Goal: Task Accomplishment & Management: Use online tool/utility

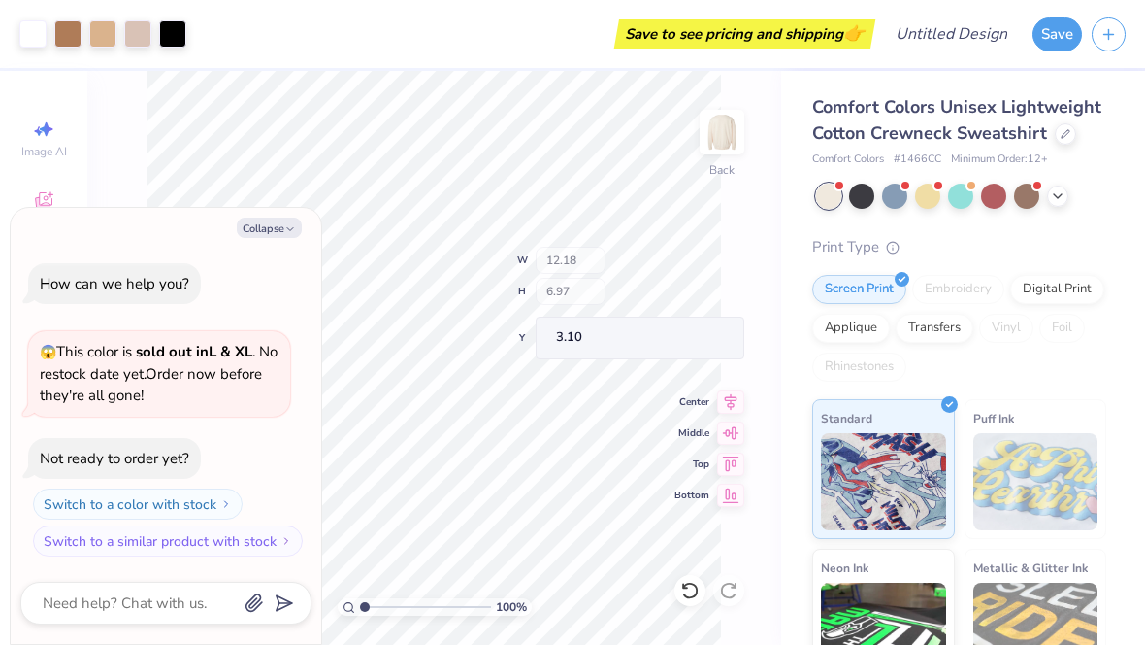
type textarea "x"
type input "3.95"
type input "5.02"
type input "4.19"
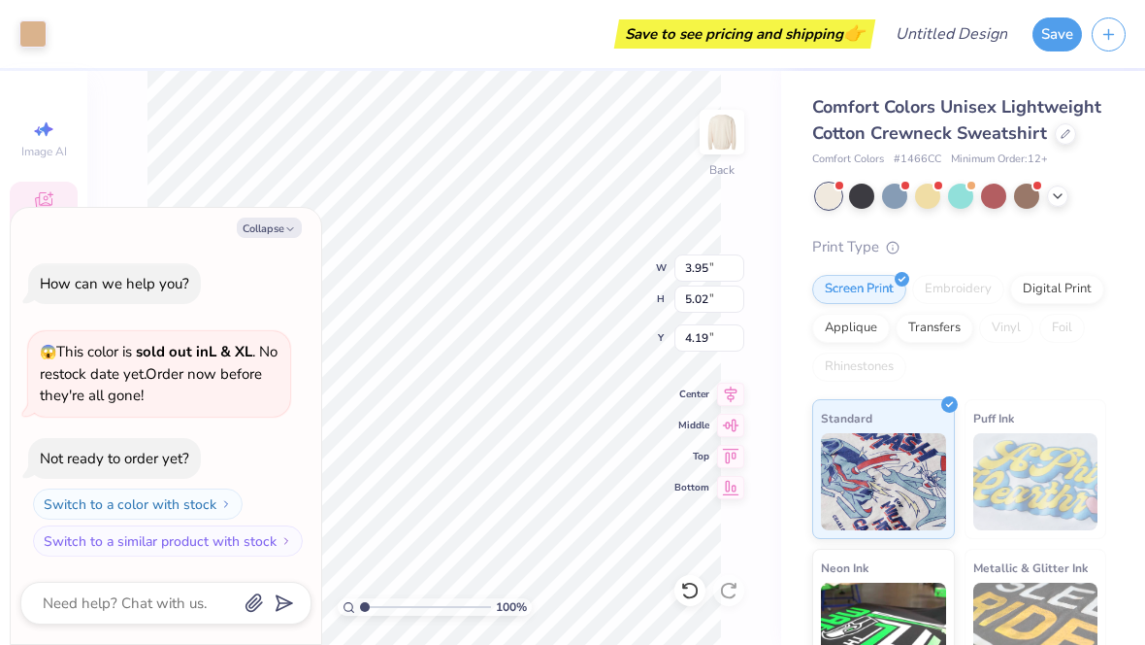
type textarea "x"
type input "4.22"
type input "5.31"
type input "4.05"
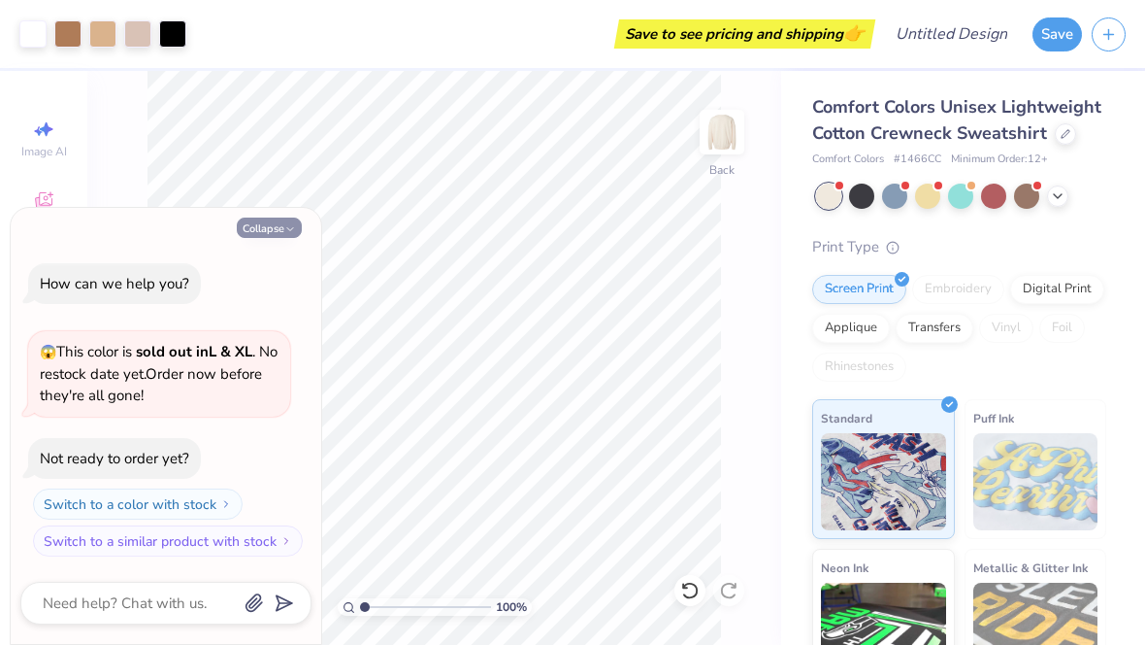
click at [295, 225] on icon "button" at bounding box center [290, 229] width 12 height 12
type textarea "x"
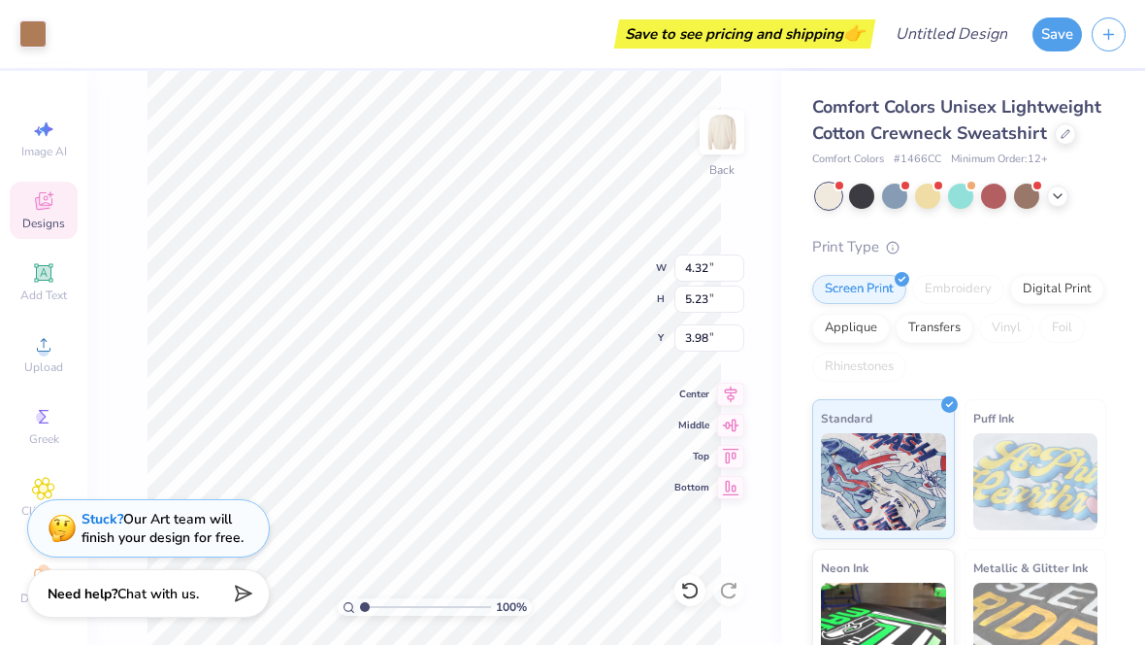
type input "4.14"
type input "4.22"
type input "5.31"
type input "4.05"
type input "3.95"
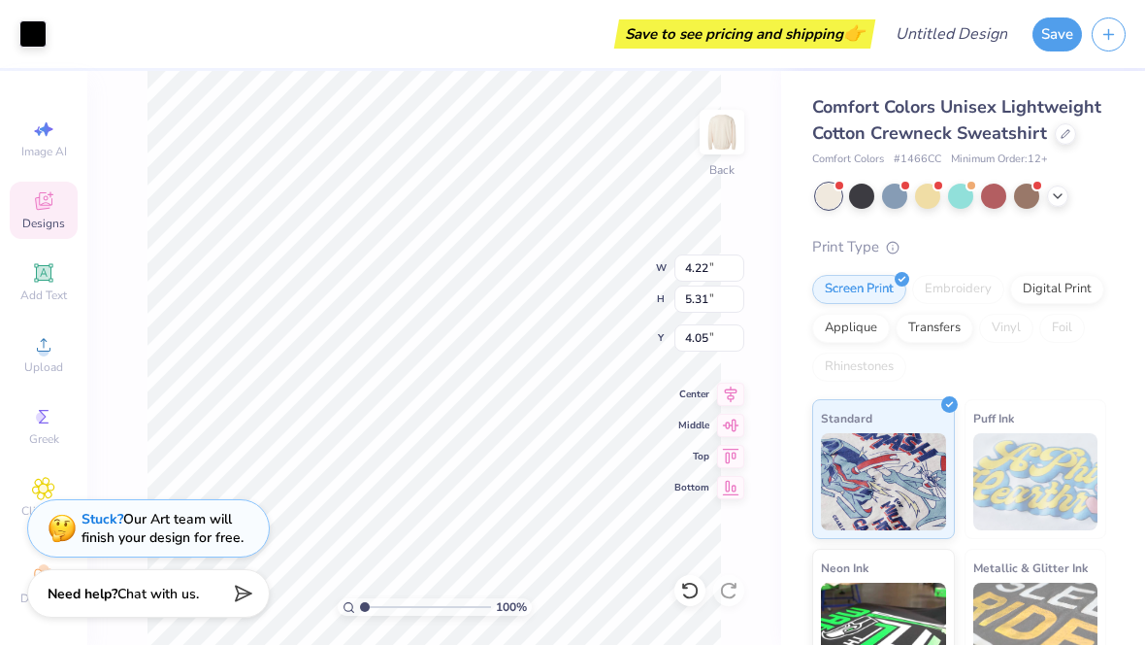
type input "5.02"
type input "4.19"
type input "4.22"
type input "5.31"
type input "4.05"
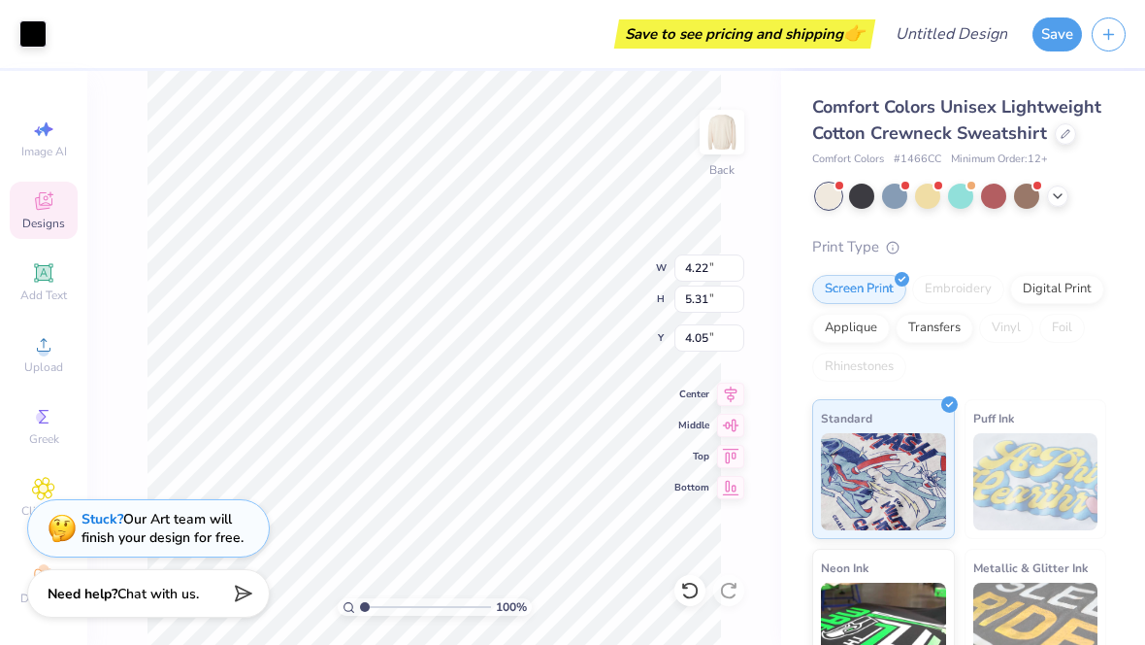
type input "3.95"
type input "5.02"
type input "4.19"
type input "4.22"
type input "5.31"
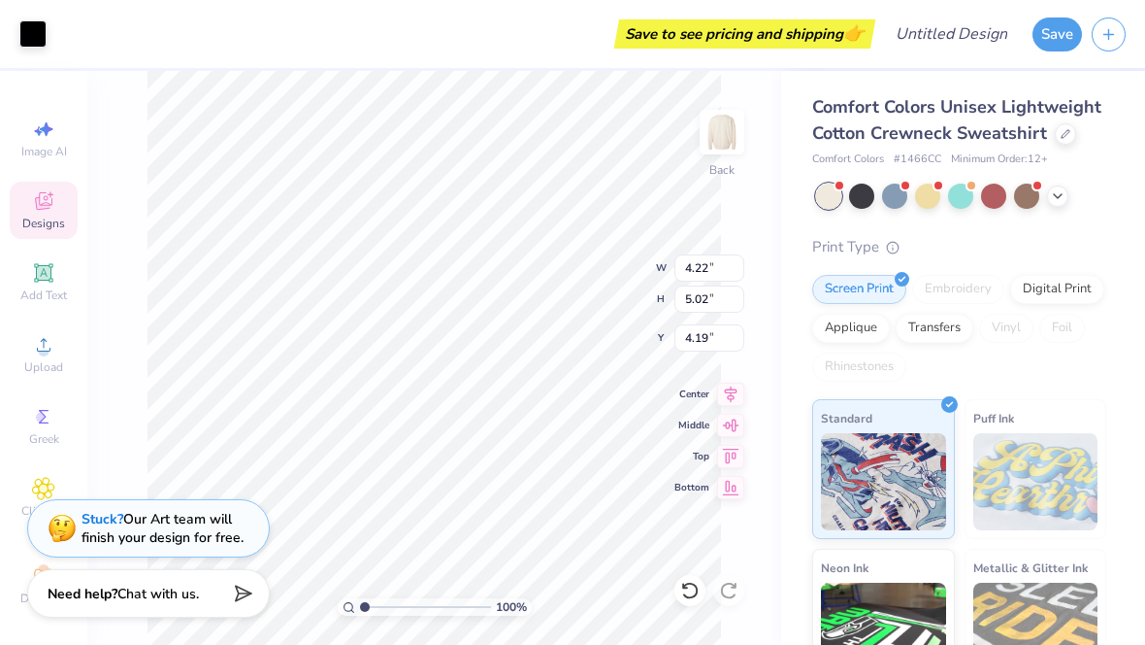
type input "4.05"
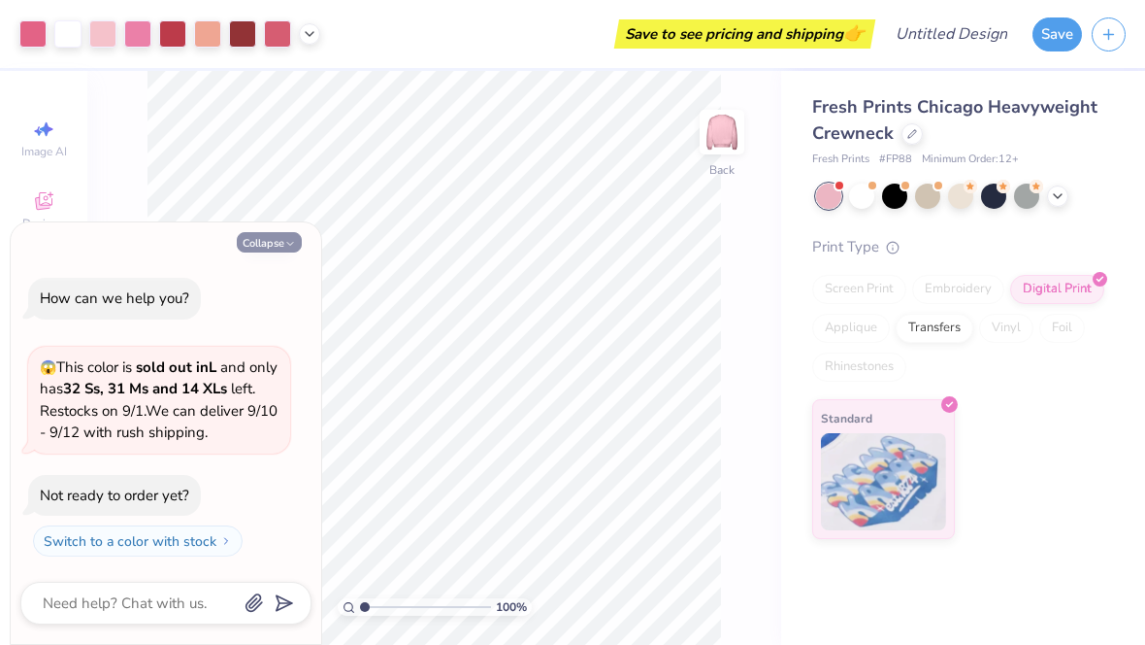
click at [281, 240] on button "Collapse" at bounding box center [269, 242] width 65 height 20
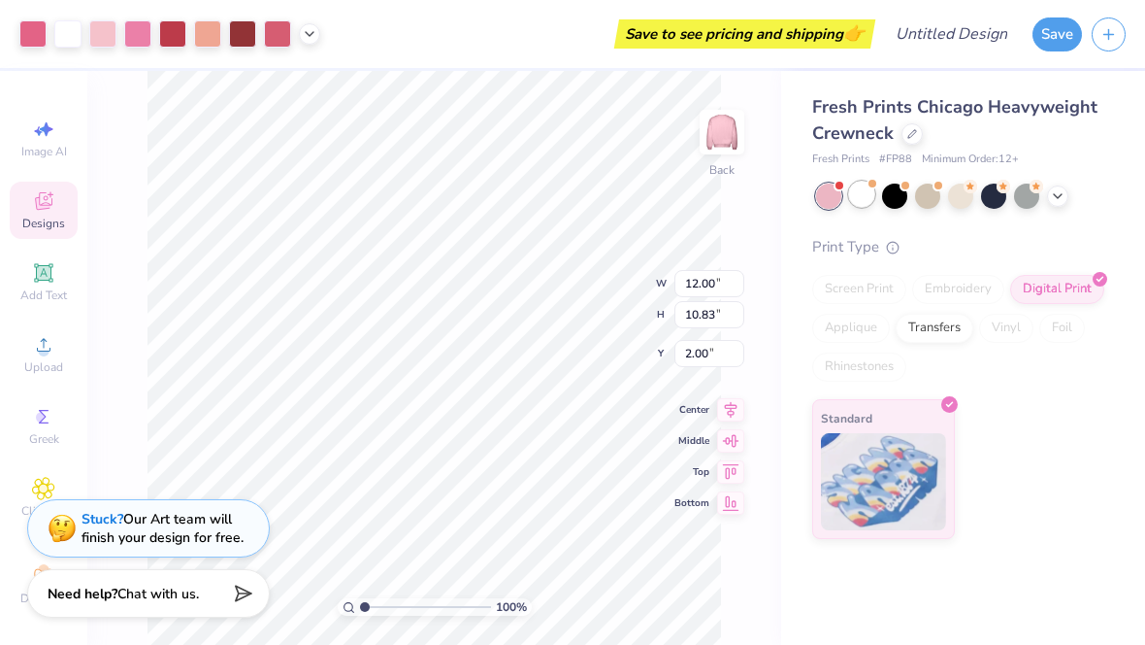
click at [864, 206] on div at bounding box center [861, 194] width 25 height 25
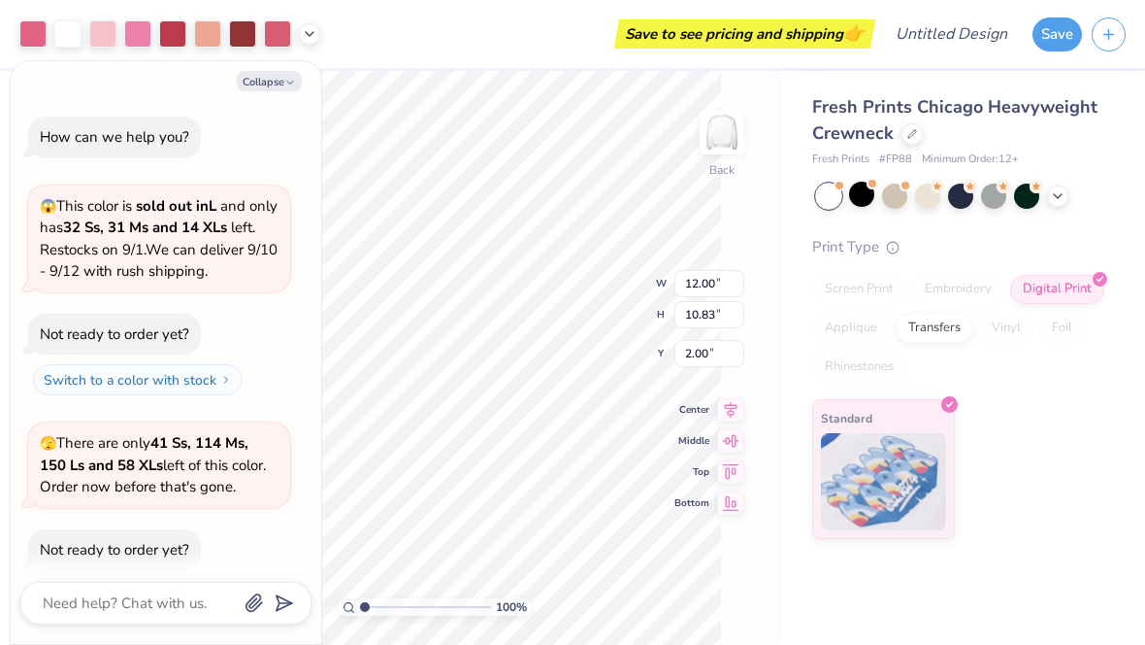
scroll to position [50, 0]
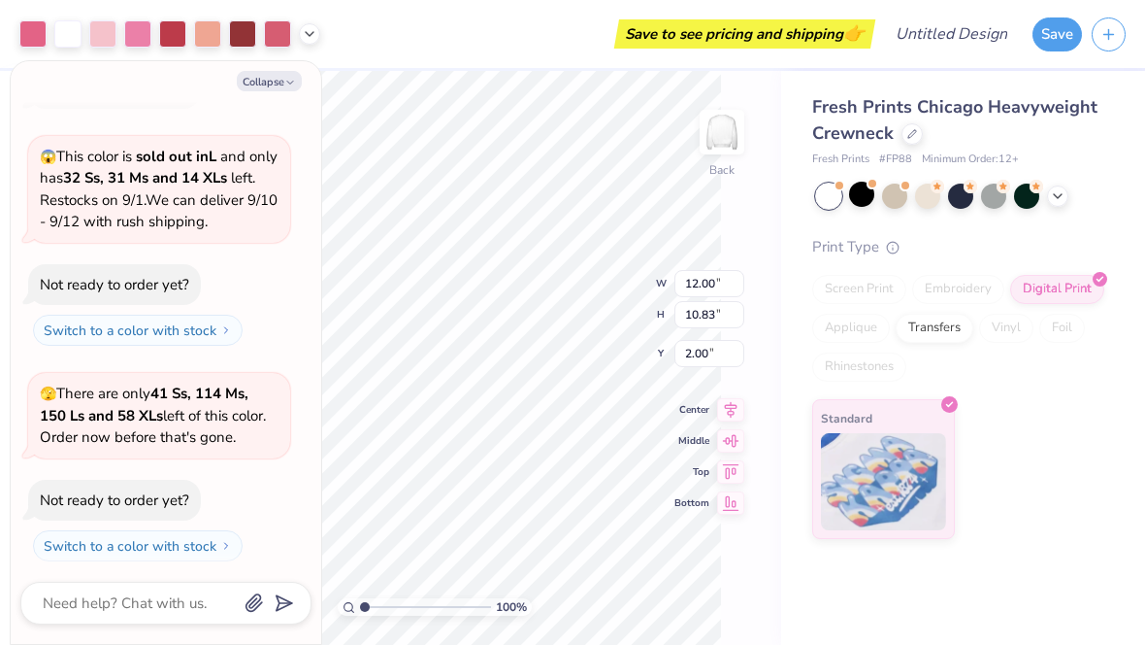
click at [762, 227] on div "100 % Back W 12.00 12.00 " H 10.83 10.83 " Y 2.00 2.00 " Center Middle Top Bott…" at bounding box center [434, 358] width 694 height 574
click at [312, 35] on icon at bounding box center [310, 32] width 16 height 16
click at [266, 101] on div "How can we help you? 😱 This color is sold out in L and only has 32 Ss, 31 Ms an…" at bounding box center [165, 313] width 291 height 525
click at [266, 100] on div "Collapse How can we help you? 😱 This color is sold out in L and only has 32 Ss,…" at bounding box center [166, 352] width 311 height 582
click at [275, 89] on button "Collapse" at bounding box center [269, 81] width 65 height 20
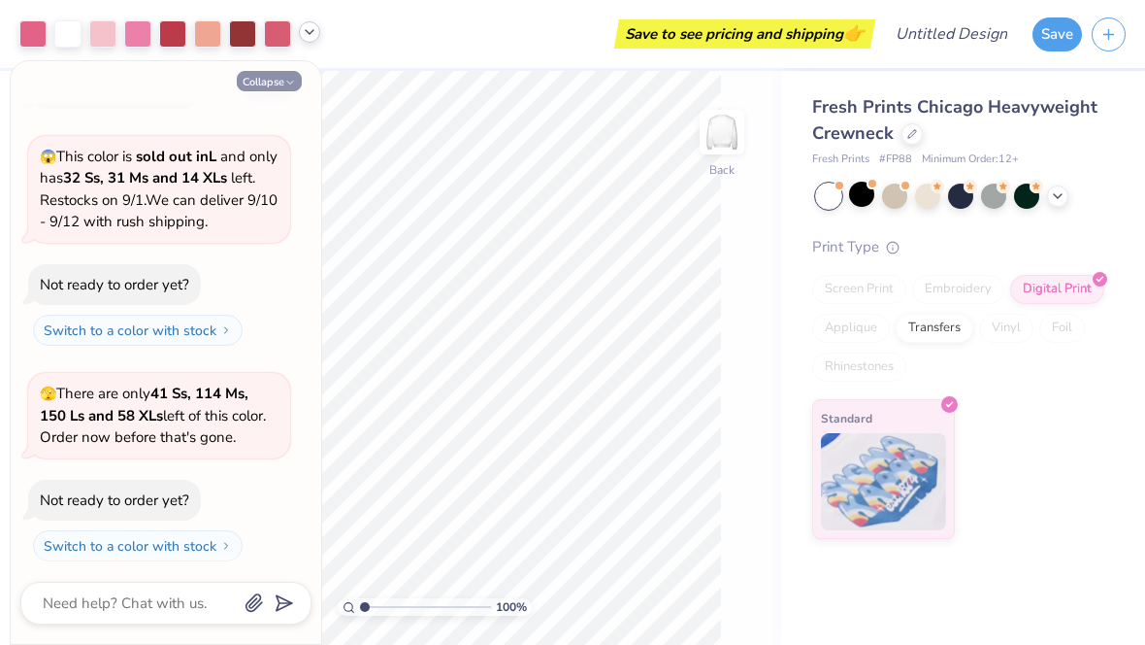
type textarea "x"
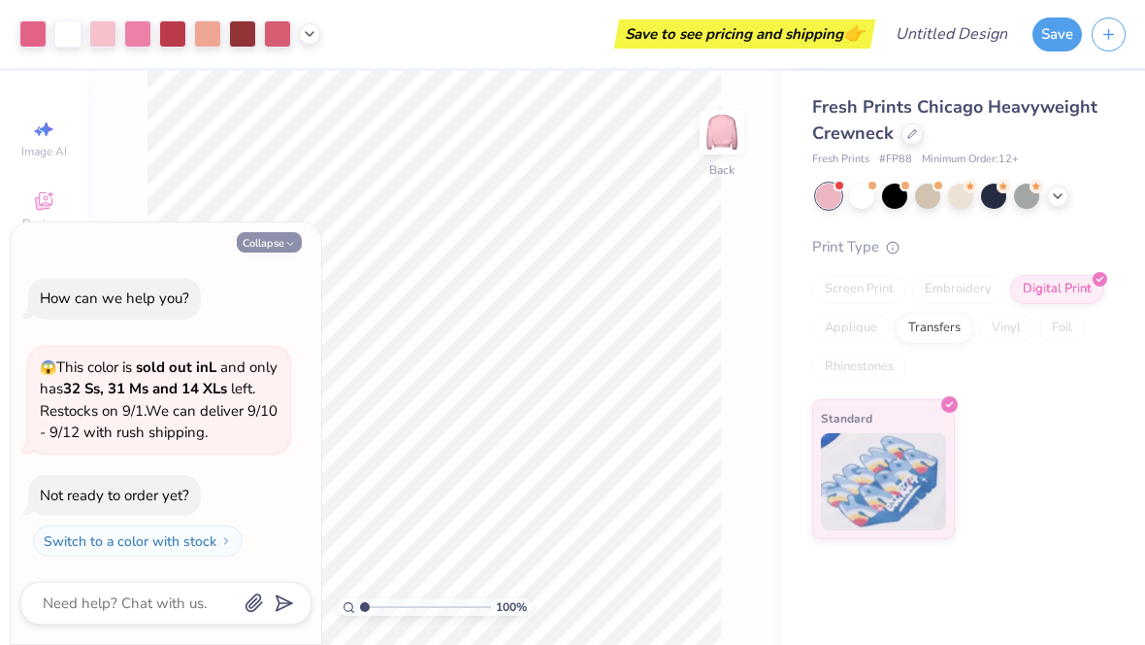
click at [282, 242] on button "Collapse" at bounding box center [269, 242] width 65 height 20
type textarea "x"
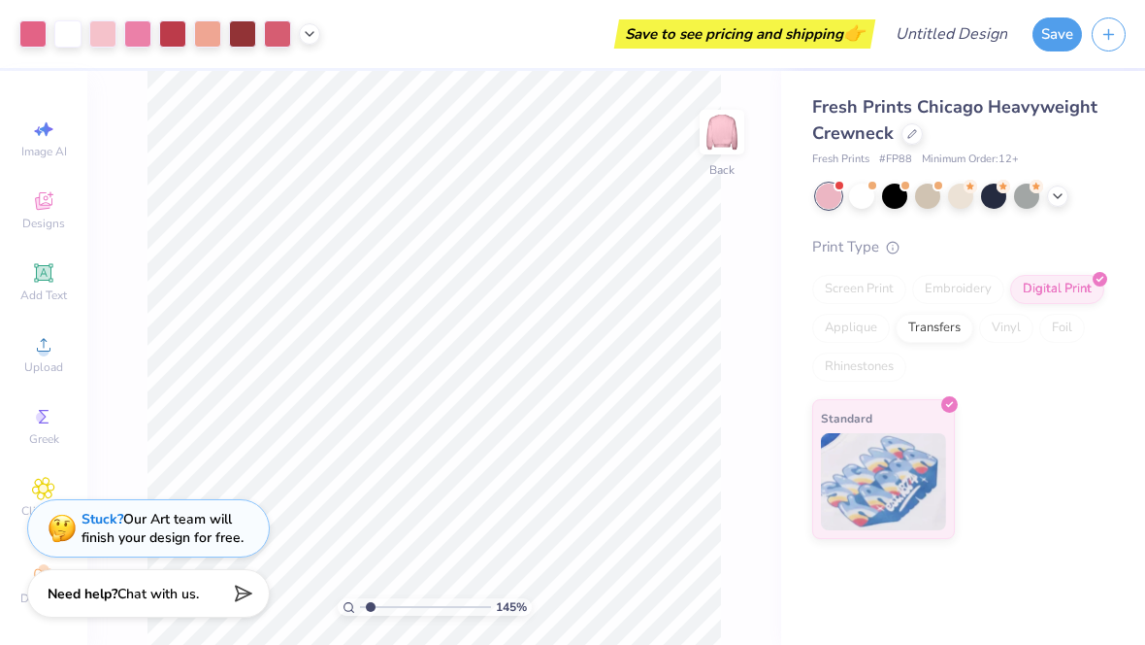
type input "1.50641883300597"
type textarea "x"
type input "1.55185888653866"
type textarea "x"
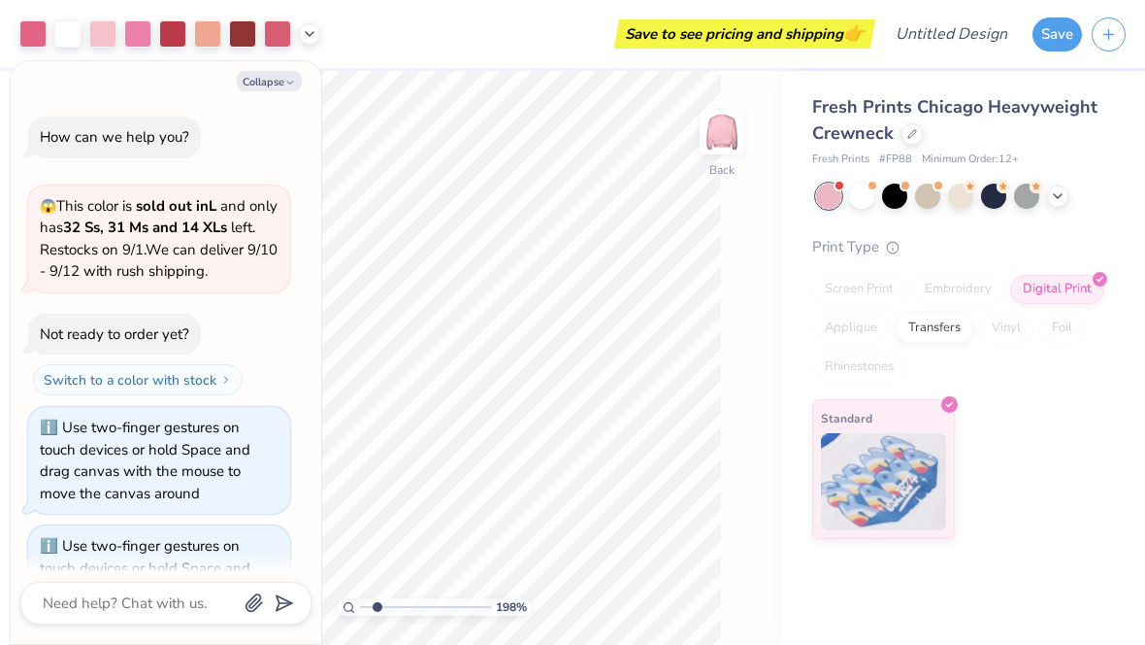
scroll to position [69, 0]
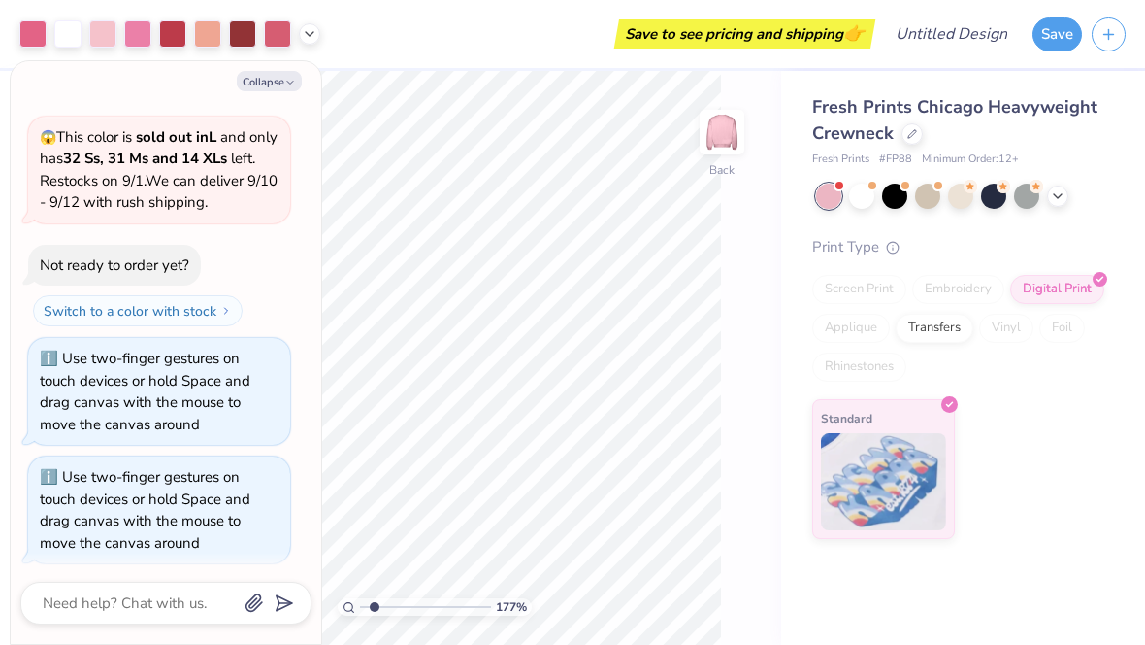
type input "1.76424328866613"
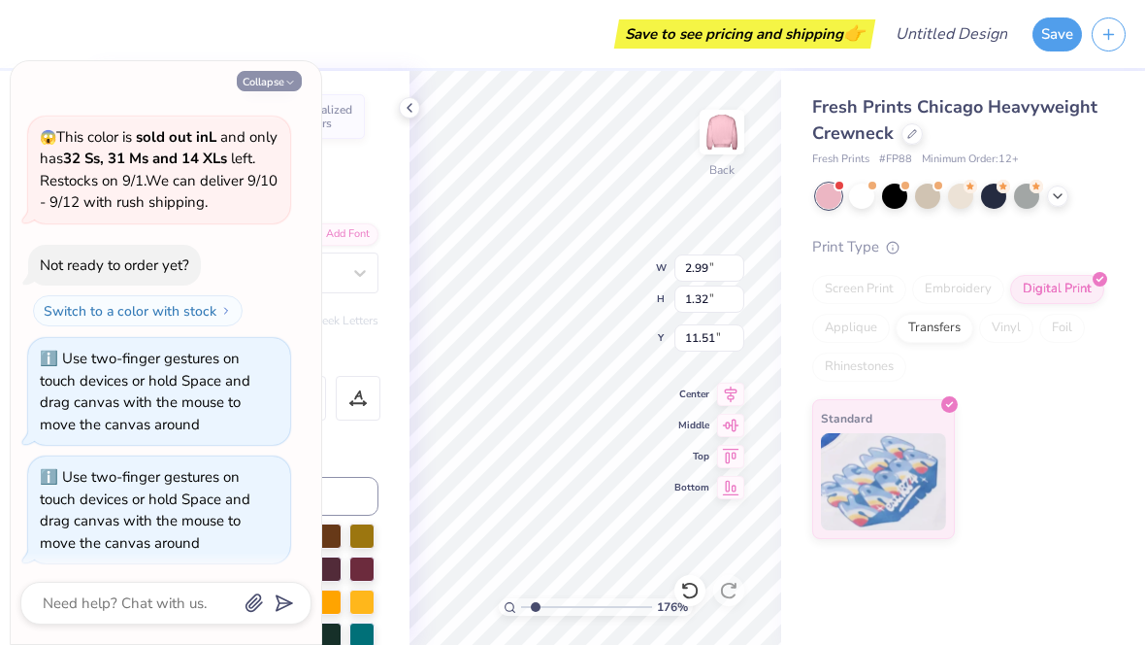
click at [286, 74] on button "Collapse" at bounding box center [269, 81] width 65 height 20
type textarea "x"
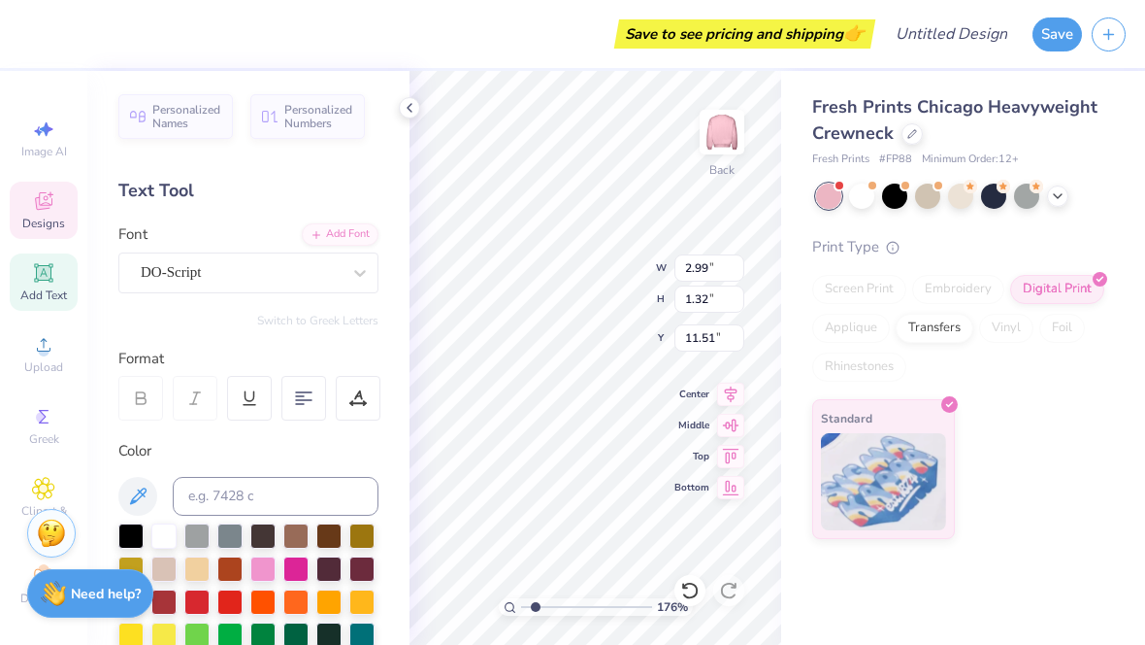
scroll to position [1, 0]
type textarea "s"
type textarea "2025-2026"
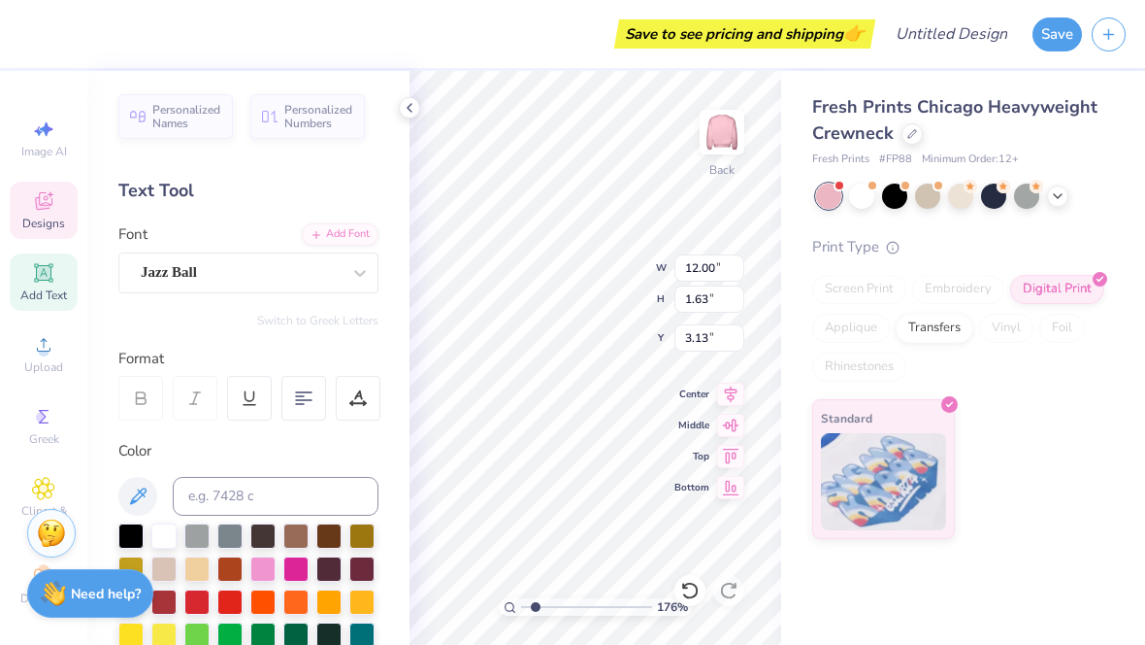
type textarea "STUDENT COUNCIL"
click at [396, 95] on div "Personalized Names Personalized Numbers Text Tool Add Font Font Jazz Ball Switc…" at bounding box center [248, 358] width 322 height 574
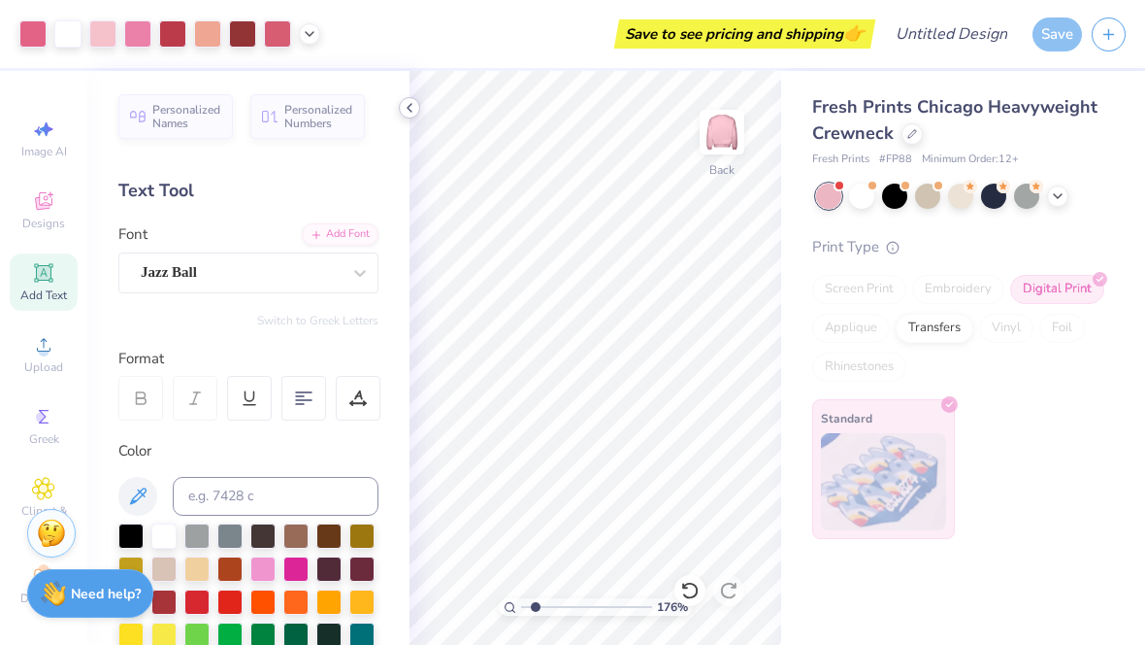
click at [405, 102] on icon at bounding box center [410, 108] width 16 height 16
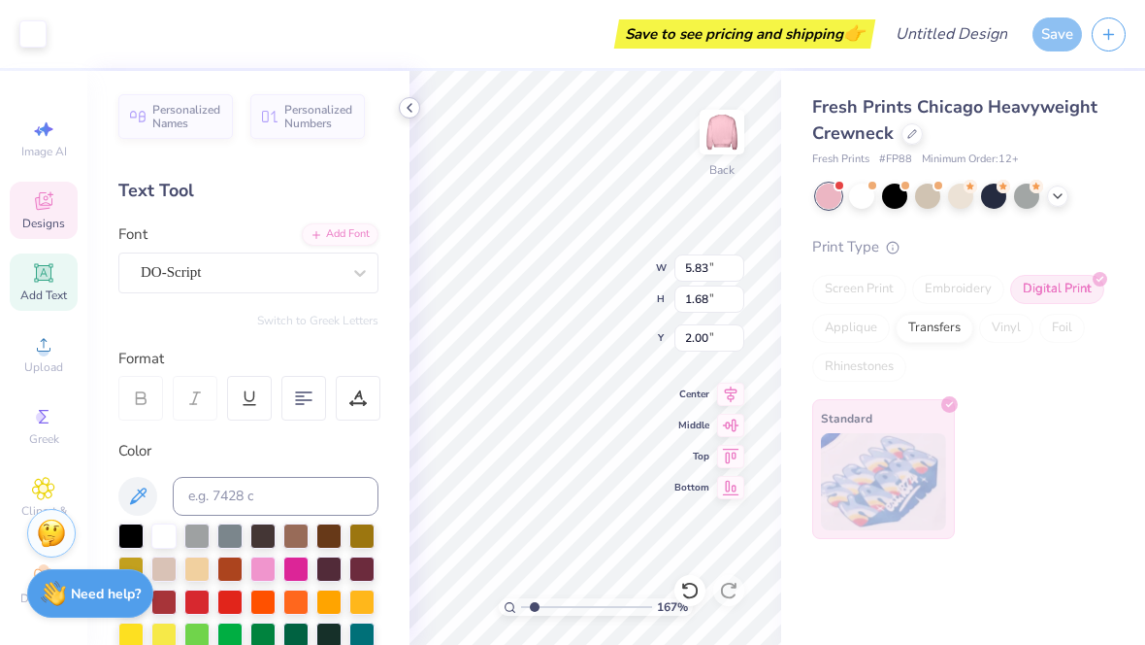
type input "1.66634356737413"
type textarea "B"
type textarea "Notre Dame"
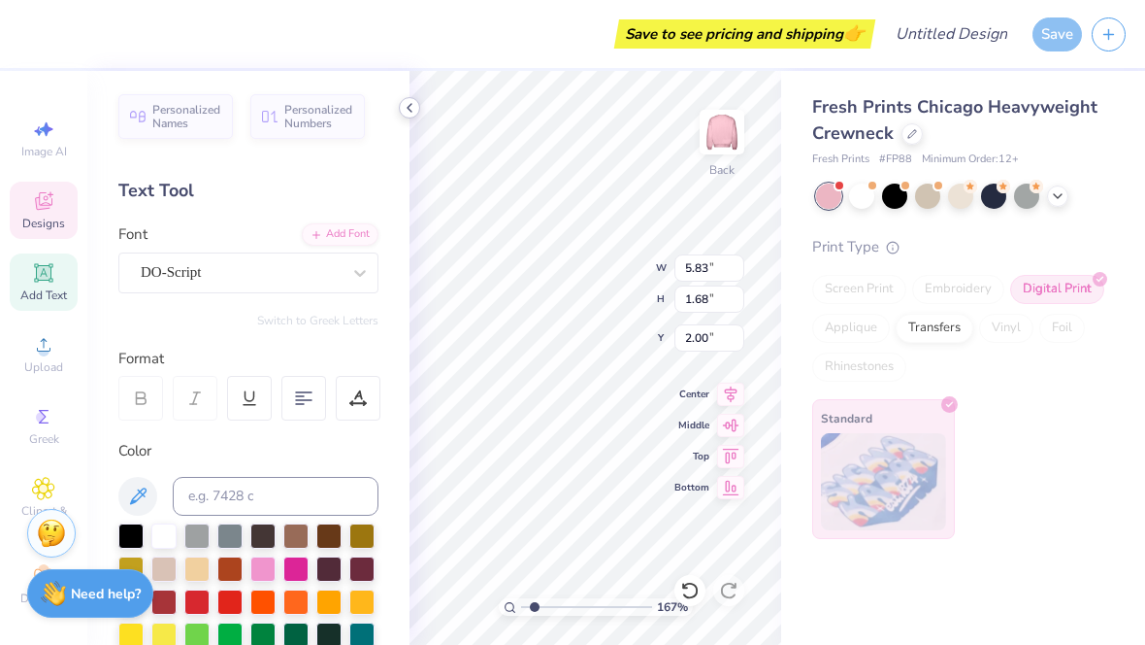
scroll to position [1, 4]
click at [414, 113] on icon at bounding box center [410, 108] width 16 height 16
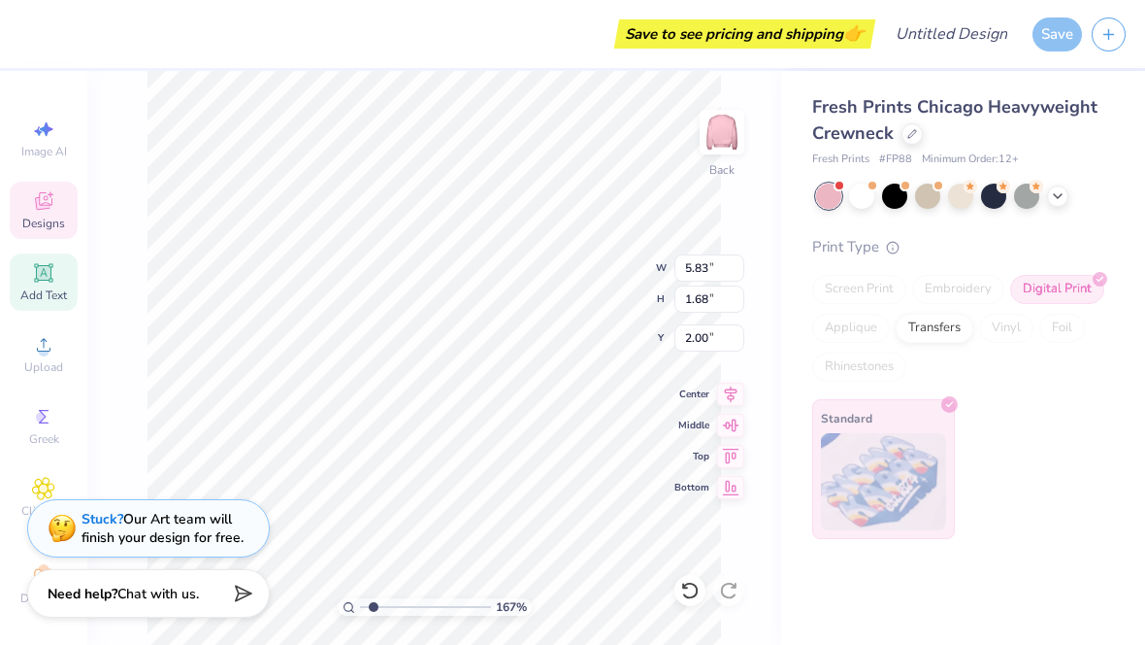
type input "1.66634356737413"
type input "8.12"
type input "1.05"
type input "2.31"
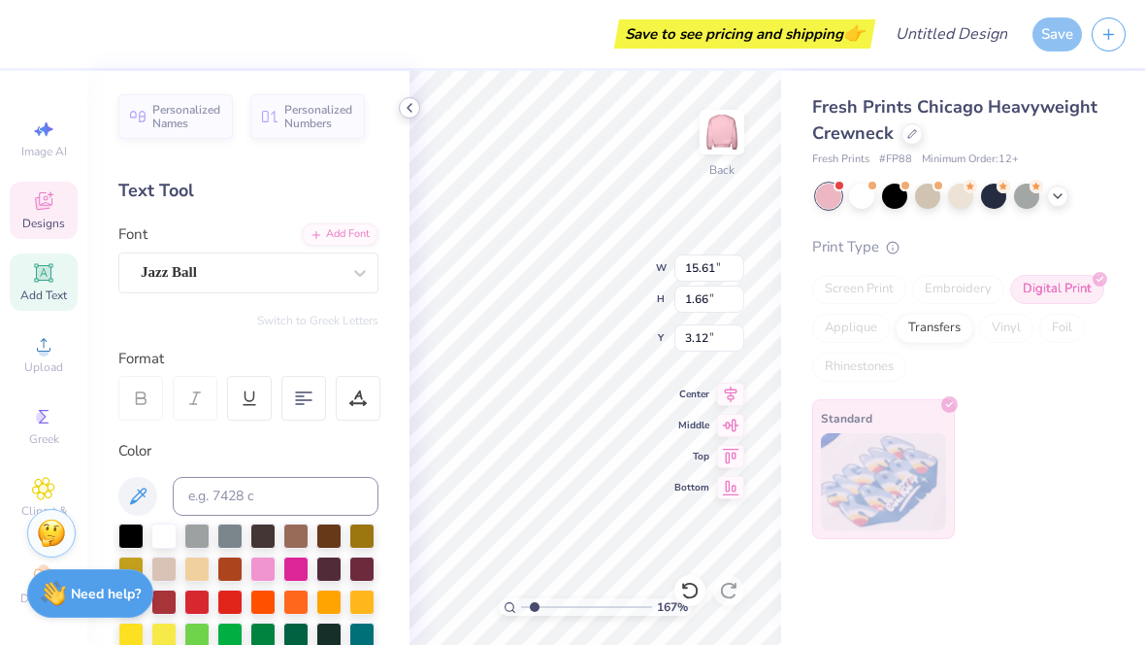
click at [412, 107] on icon at bounding box center [410, 108] width 16 height 16
type input "1.66634356737413"
type input "1.95"
type input "1.66634356737413"
type input "1.58"
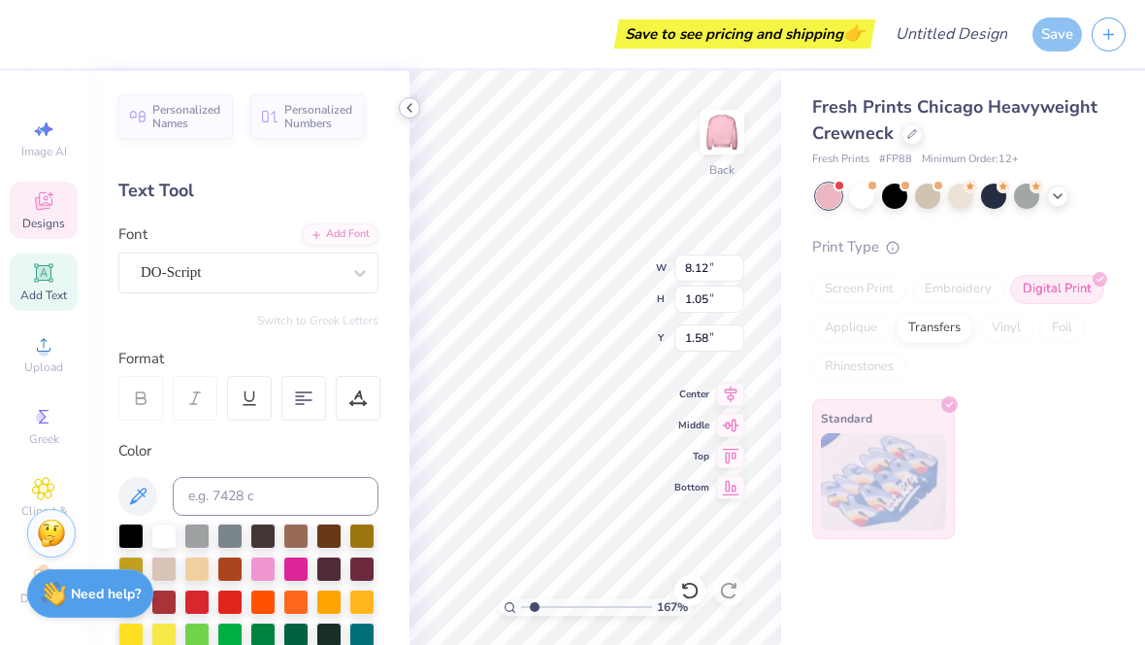
type input "1.66634356737413"
type input "15.61"
type input "1.66"
type input "3.12"
type input "1.66634356737413"
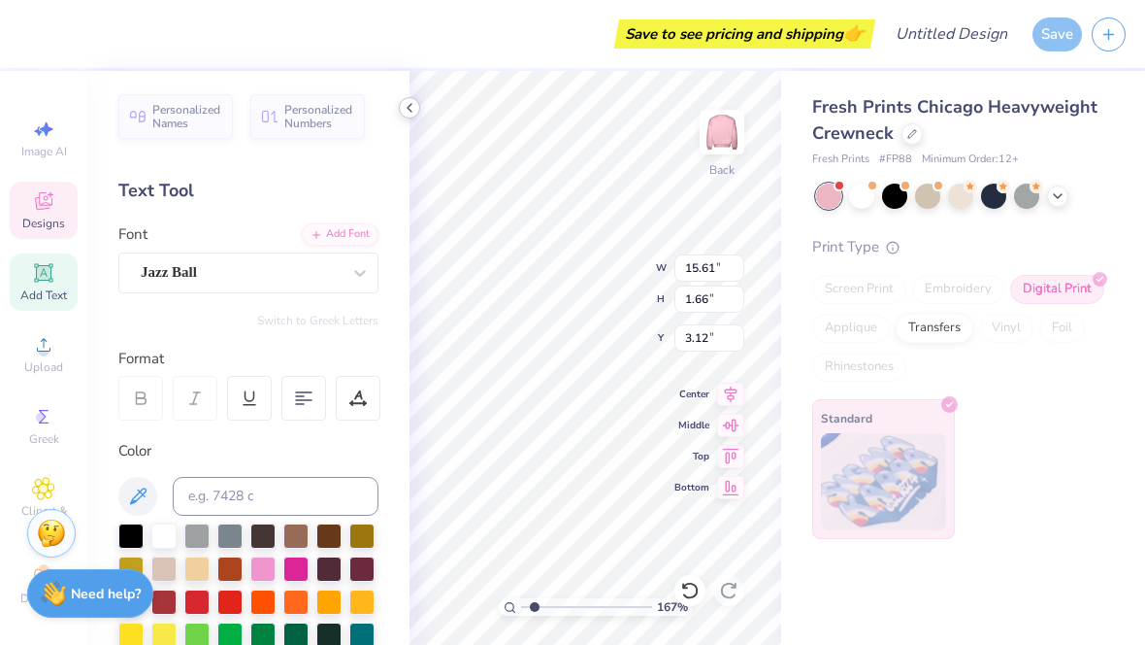
type input "2.64"
click at [401, 112] on div at bounding box center [409, 107] width 21 height 21
type input "1.66634356737413"
type input "1.95"
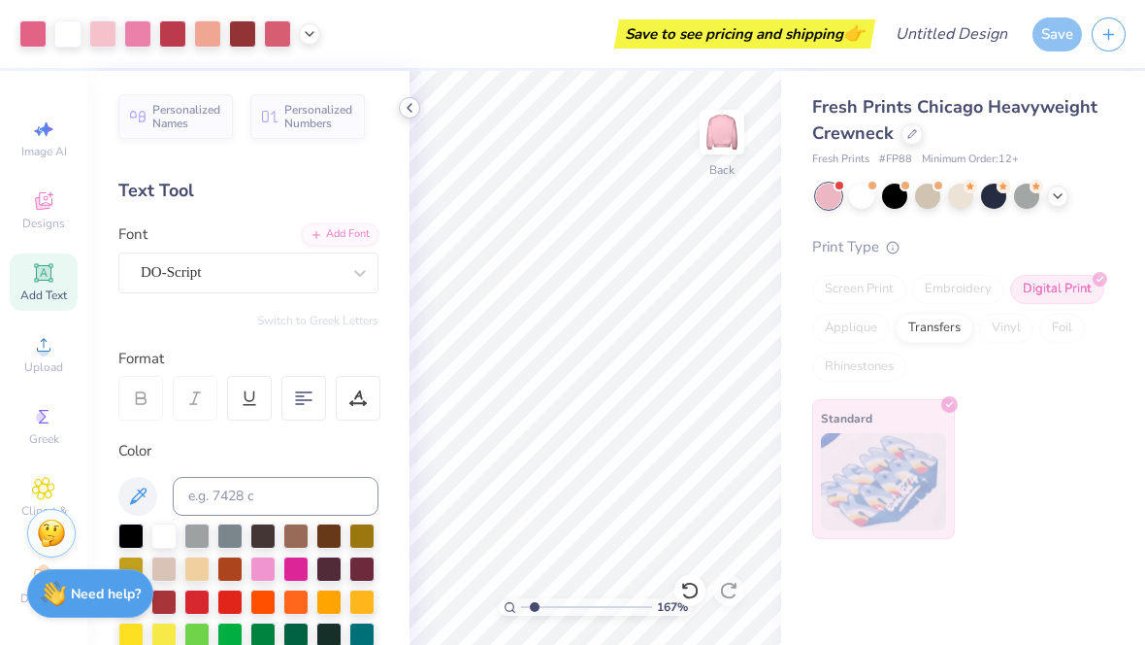
click at [401, 115] on div at bounding box center [409, 107] width 21 height 21
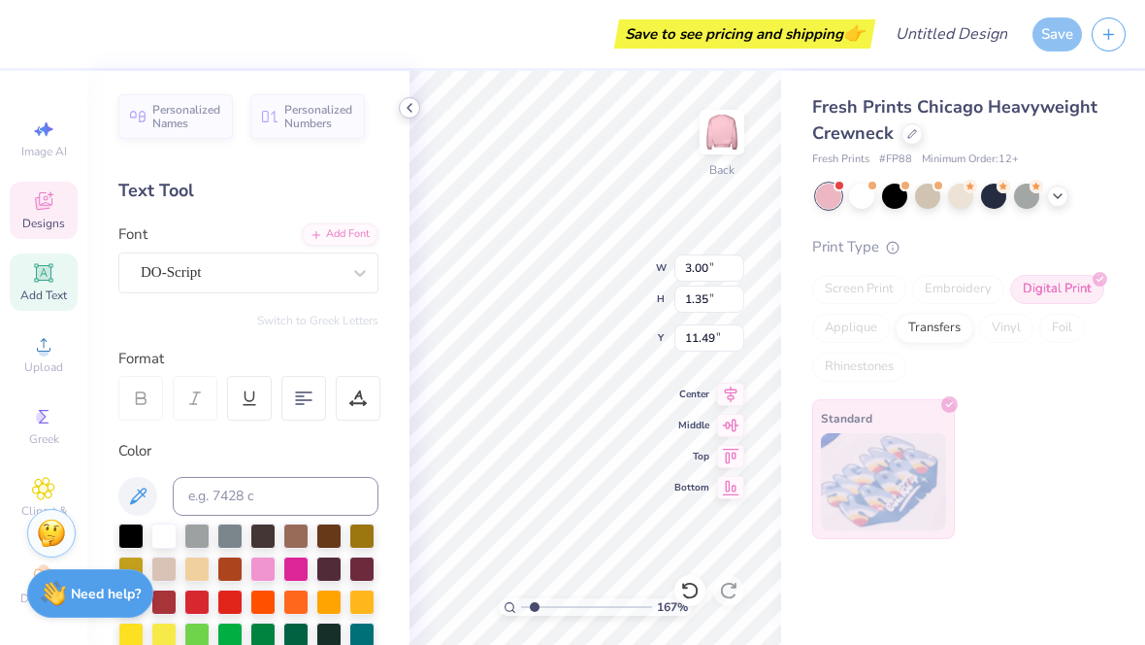
type input "1.66634356737413"
type input "13.27"
type input "1.66634356737413"
type input "0.31"
type input "0.17"
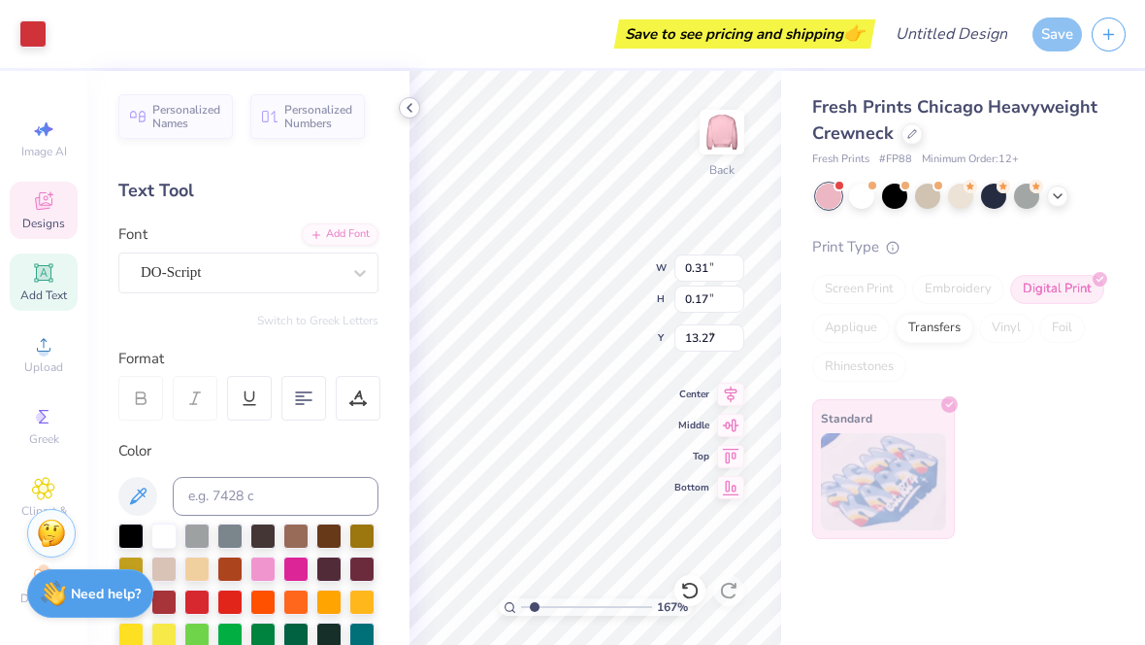
type input "8.82"
type input "1.66634356737413"
type input "0.68"
type input "1.71"
type input "5.41"
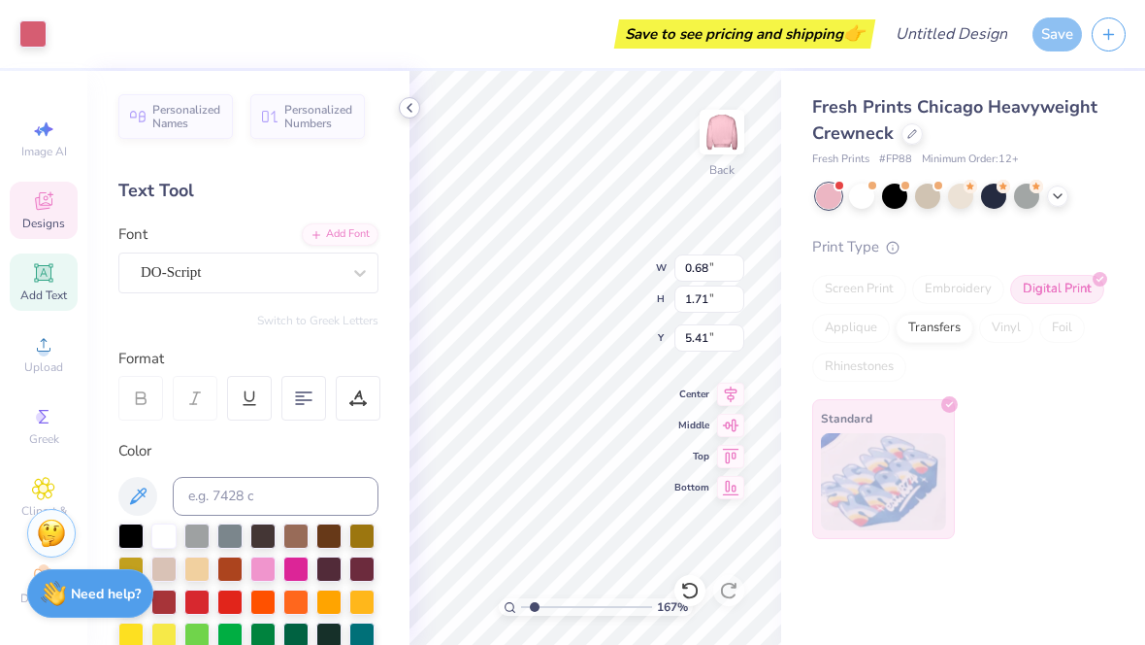
type input "1.66634356737413"
type input "8.44"
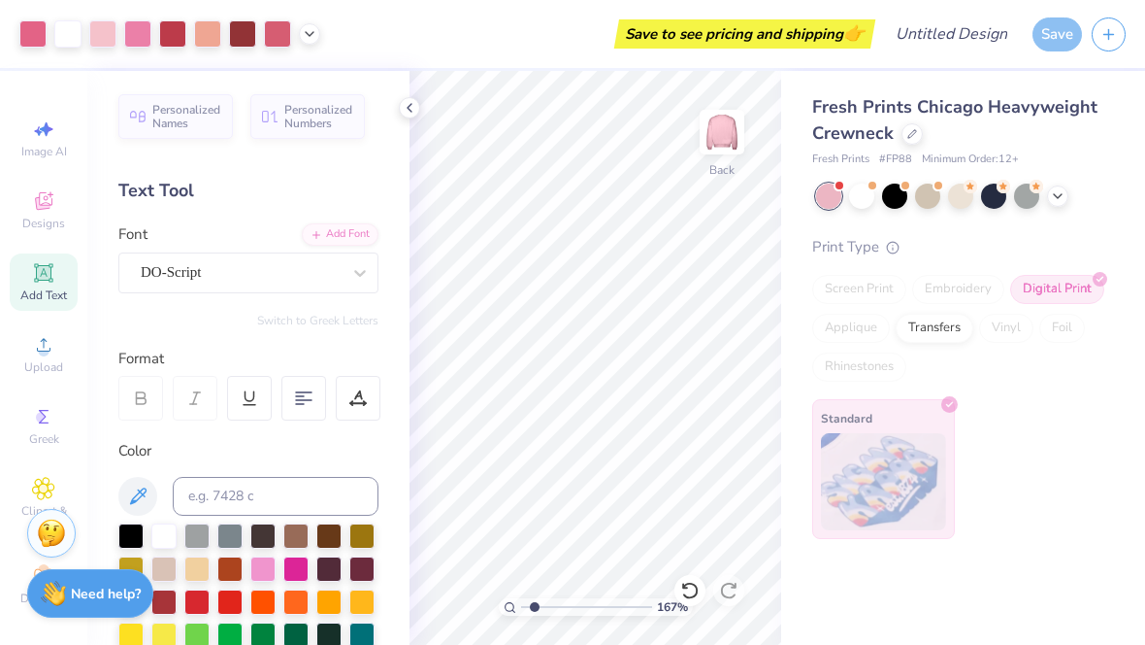
click at [685, 611] on span "167 %" at bounding box center [672, 606] width 31 height 17
click at [688, 600] on div at bounding box center [690, 590] width 31 height 31
click at [681, 592] on icon at bounding box center [689, 590] width 19 height 19
click at [685, 585] on icon at bounding box center [689, 589] width 17 height 17
click at [401, 113] on div at bounding box center [409, 107] width 21 height 21
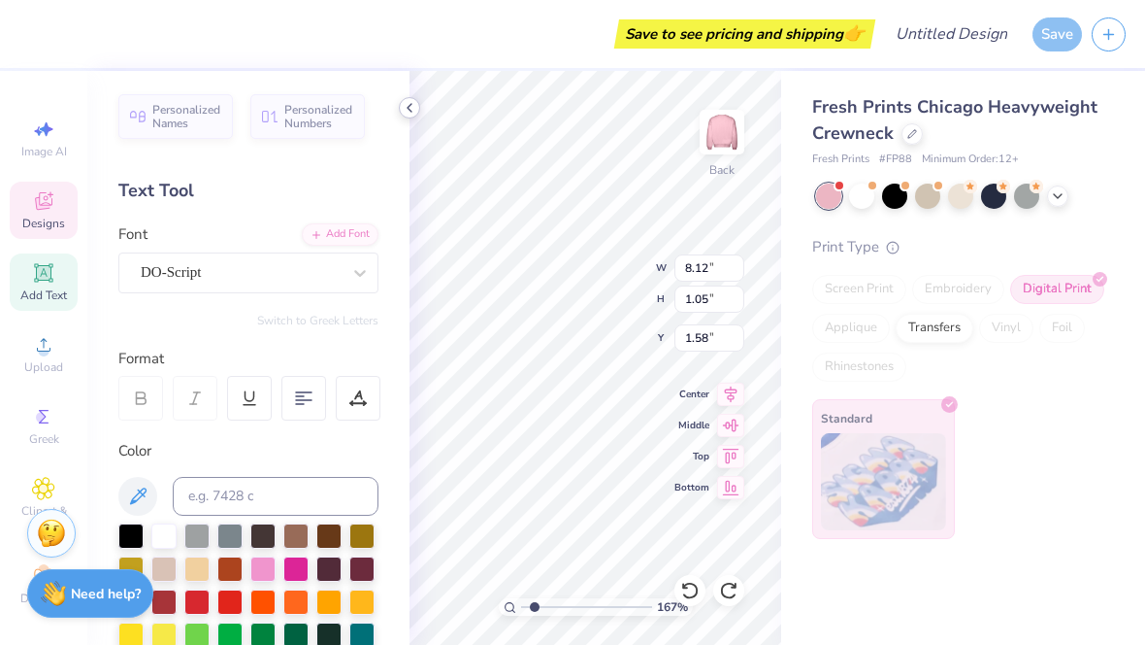
click at [401, 115] on div at bounding box center [409, 107] width 21 height 21
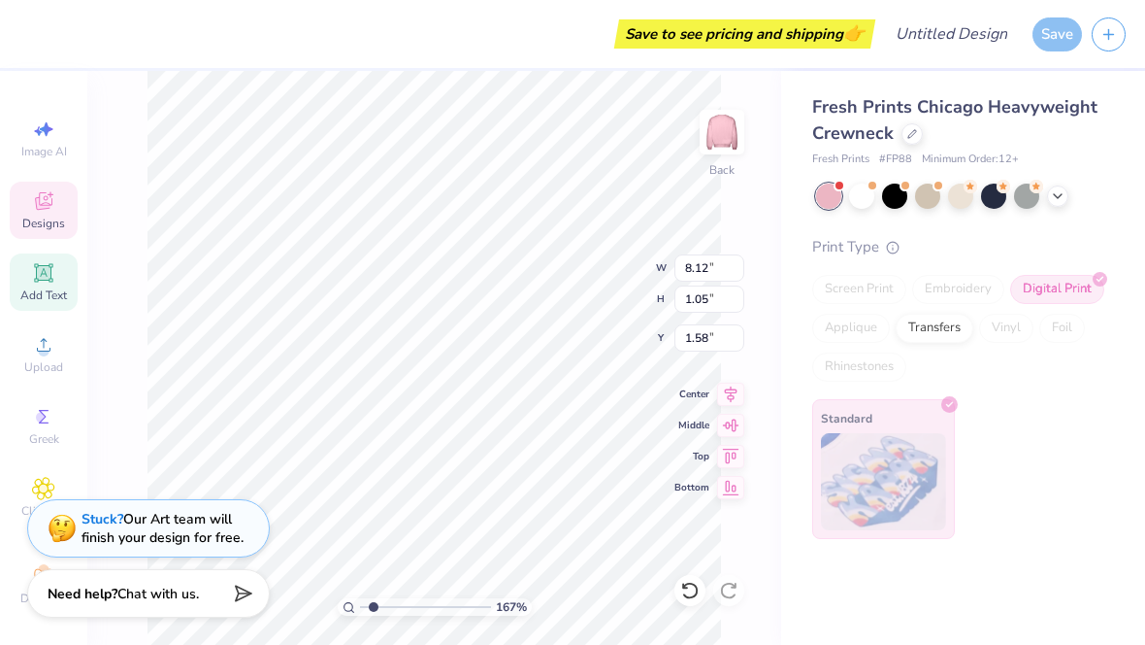
type input "1.66634356737413"
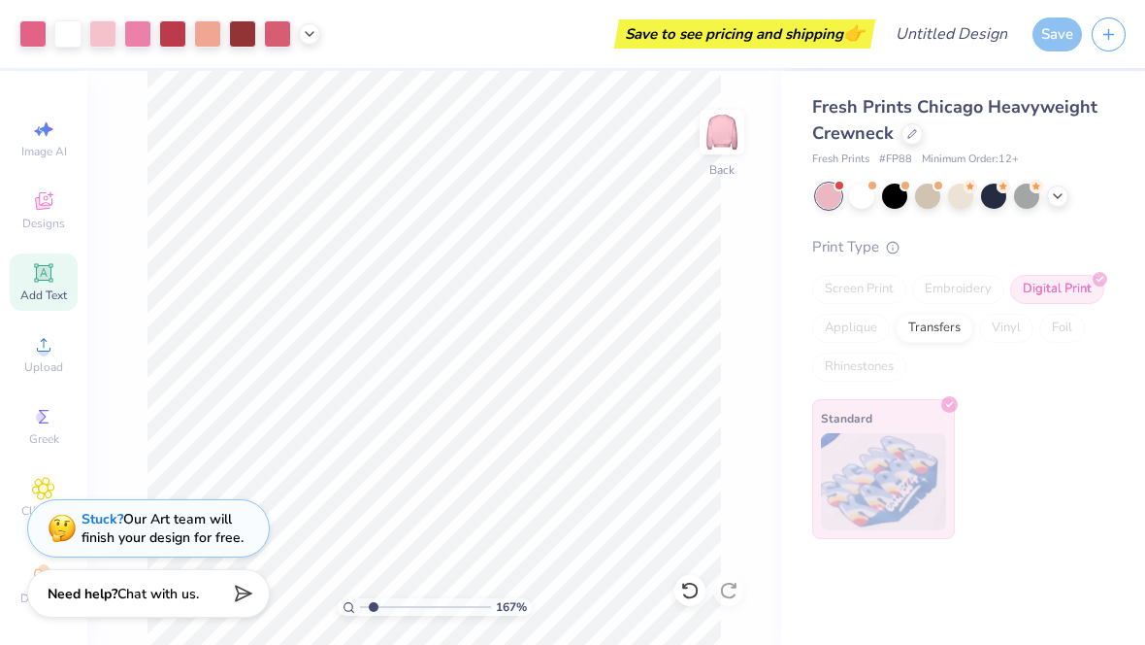
click at [1046, 17] on div "Save" at bounding box center [1058, 34] width 50 height 34
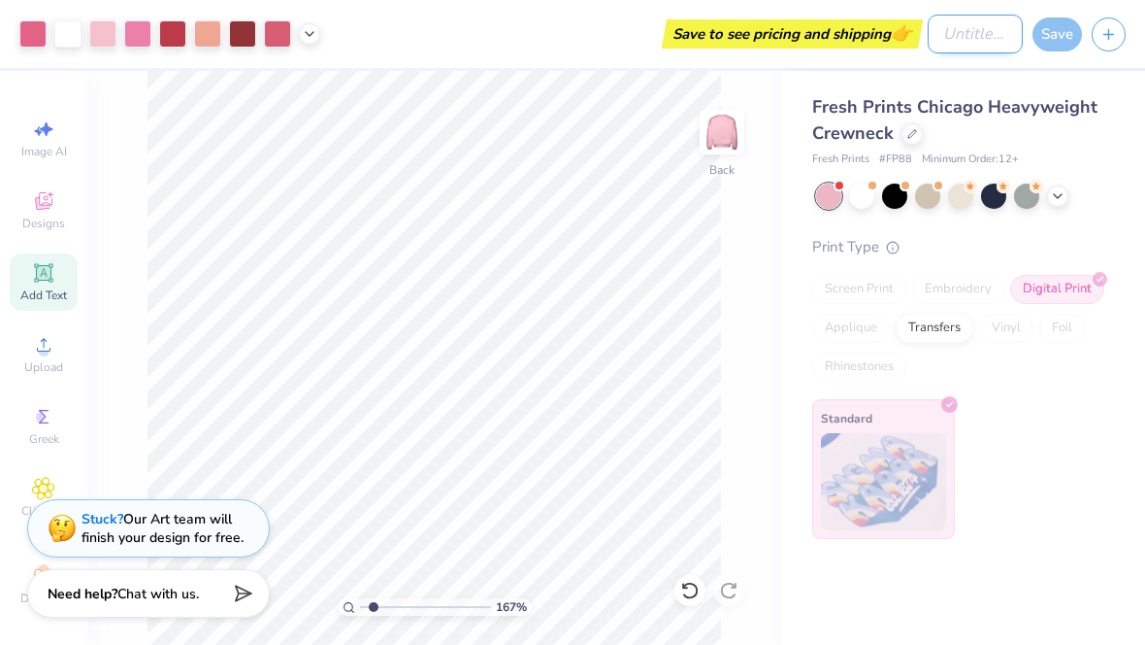
click at [968, 34] on input "Design Title" at bounding box center [975, 34] width 95 height 39
type input "s"
type input "1.66634356737413"
type input "st"
type input "1.66634356737413"
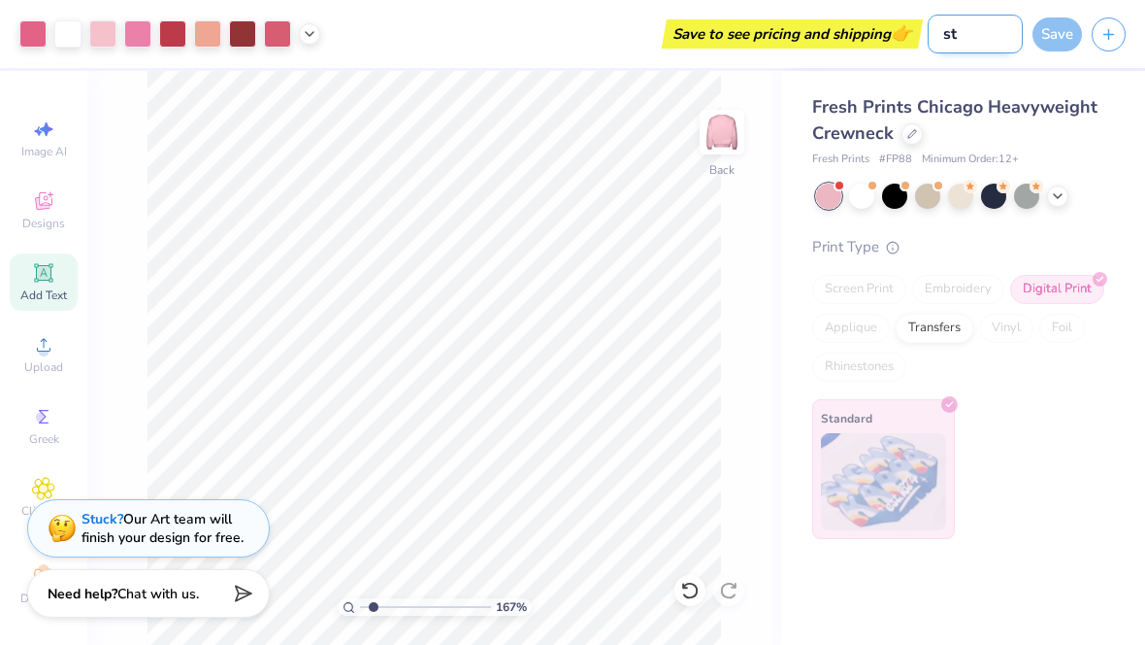
type input "stu"
type input "1.66634356737413"
type input "stuc"
type input "1.66634356737413"
type input "stuco"
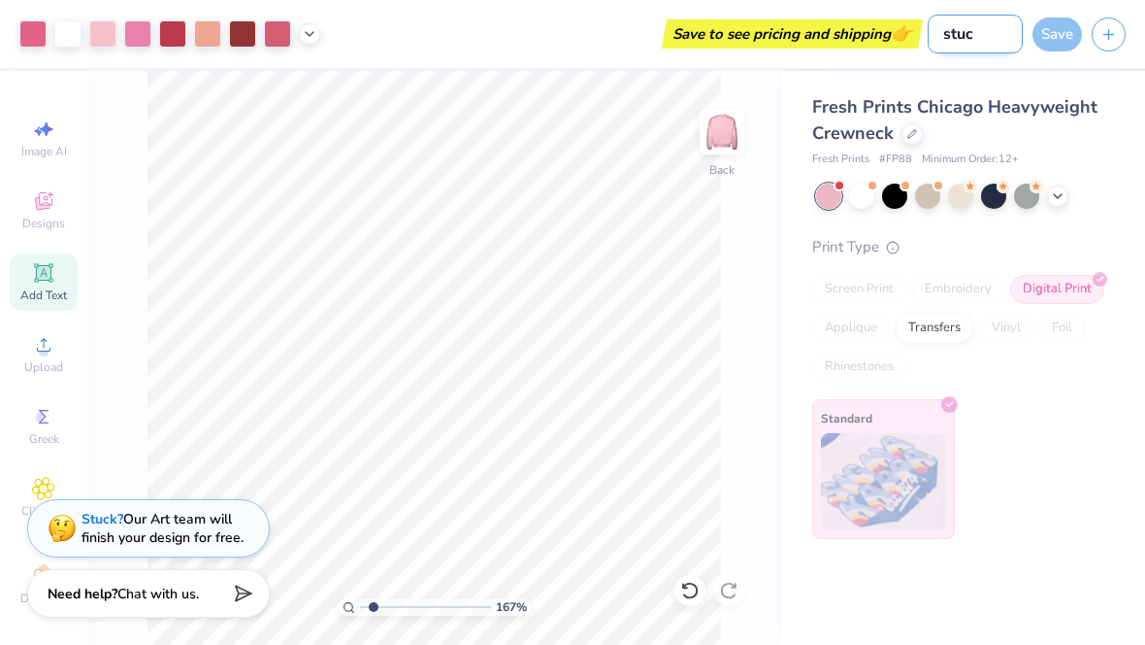
type input "1.66634356737413"
type input "stuco"
type input "1.66634356737413"
type input "stuco"
click at [1061, 54] on div "Save" at bounding box center [1089, 34] width 113 height 68
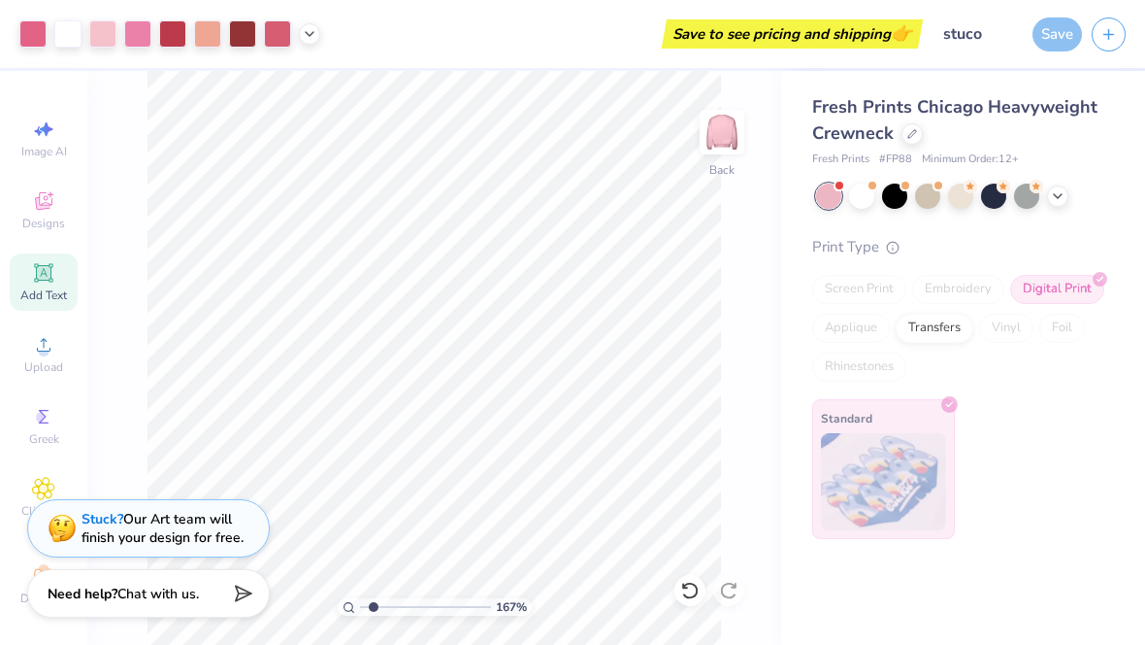
click at [1051, 33] on div "Save" at bounding box center [1058, 34] width 50 height 34
click at [1084, 301] on div "Digital Print" at bounding box center [1058, 289] width 94 height 29
click at [1105, 501] on div "Standard" at bounding box center [960, 469] width 294 height 140
click at [1045, 38] on div "Save" at bounding box center [1058, 34] width 50 height 34
click at [1099, 25] on button "button" at bounding box center [1109, 32] width 34 height 34
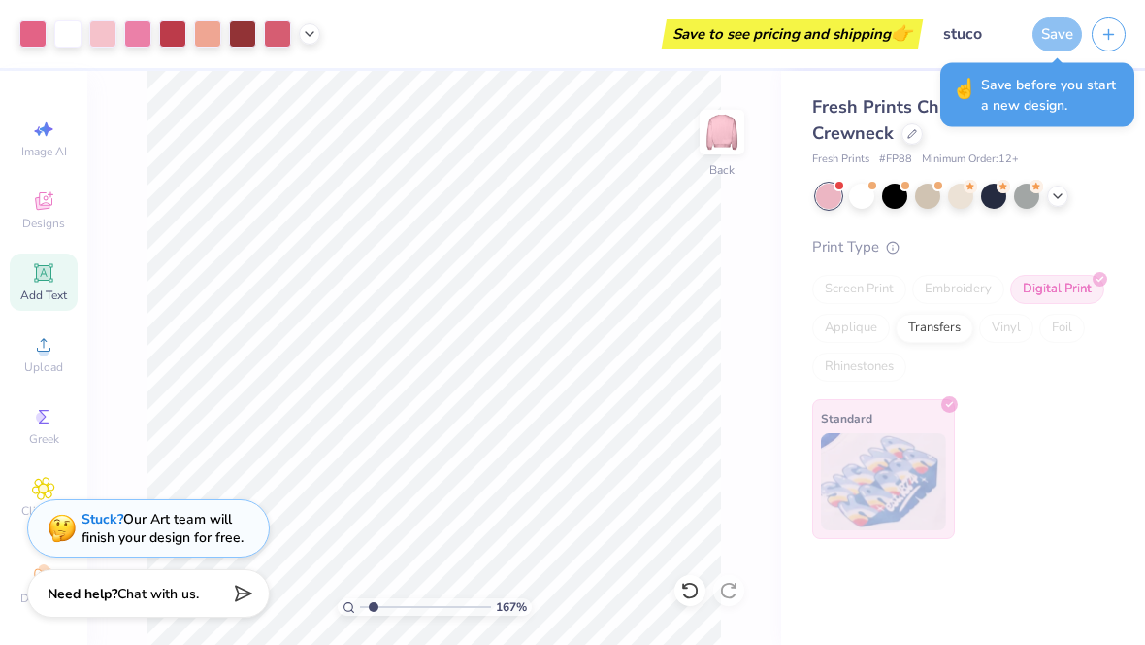
click at [1086, 242] on div "Print Type" at bounding box center [960, 247] width 294 height 22
click at [1052, 28] on div "Save" at bounding box center [1058, 34] width 50 height 34
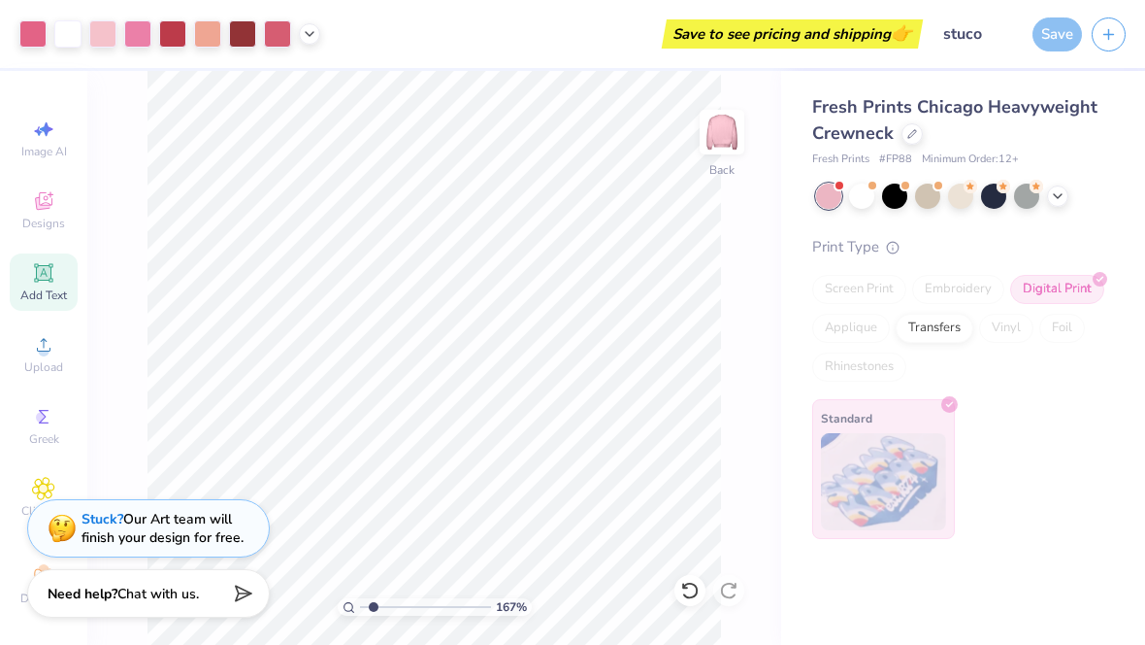
click at [1142, 403] on div "Fresh Prints Chicago Heavyweight Crewneck Fresh Prints # FP88 Minimum Order: 12…" at bounding box center [963, 305] width 364 height 468
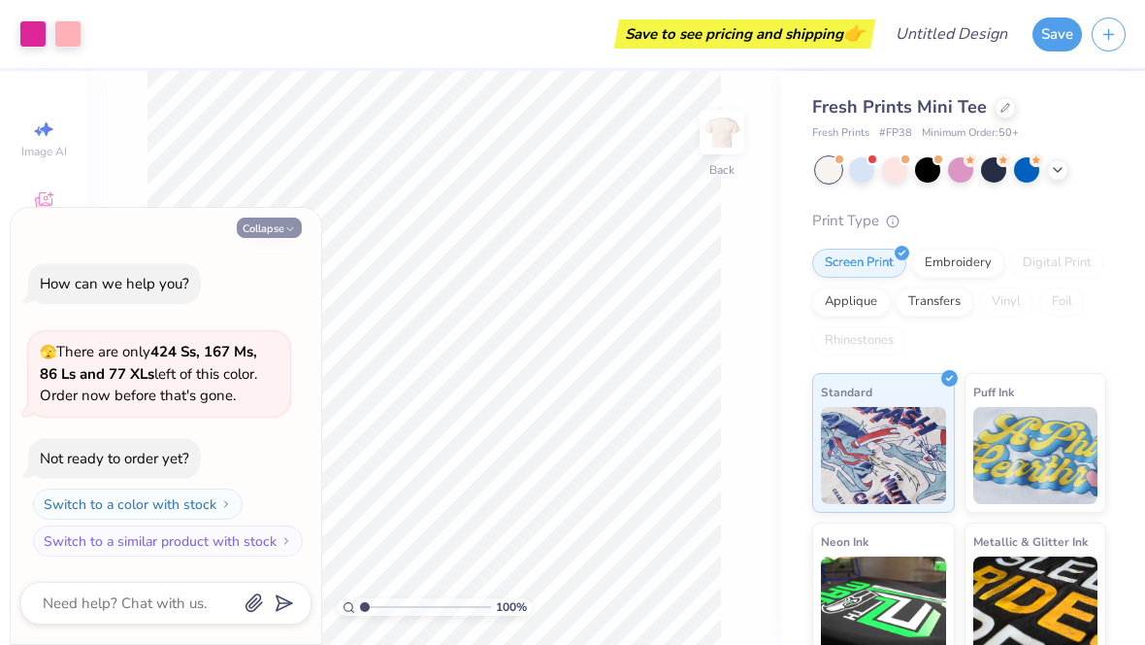
click at [266, 222] on button "Collapse" at bounding box center [269, 227] width 65 height 20
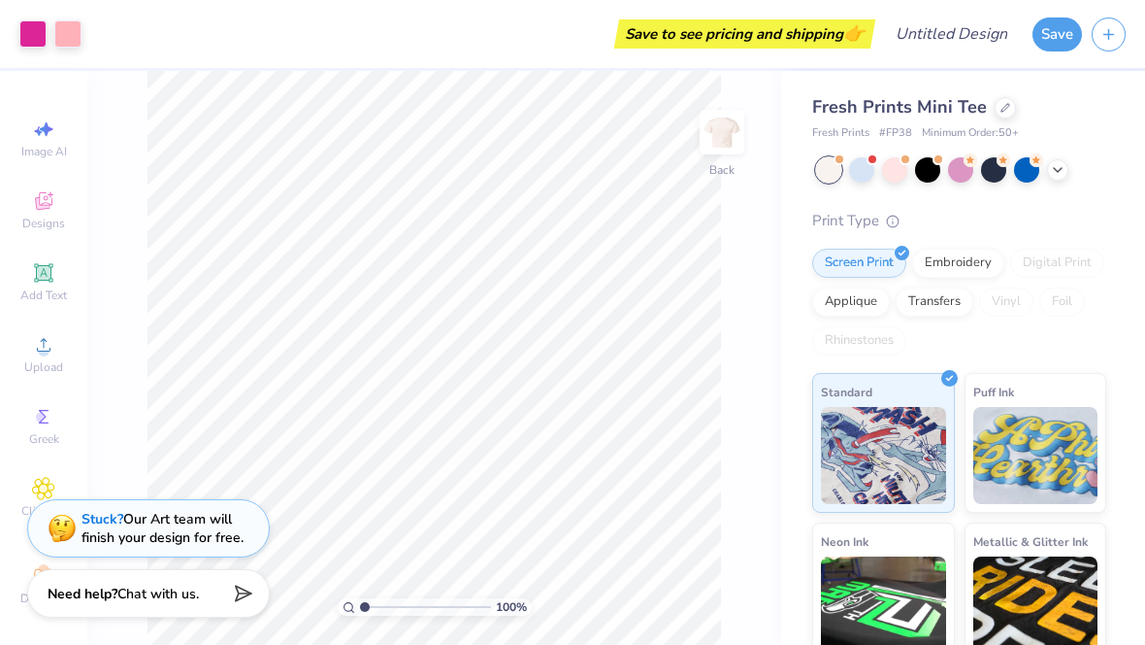
type textarea "x"
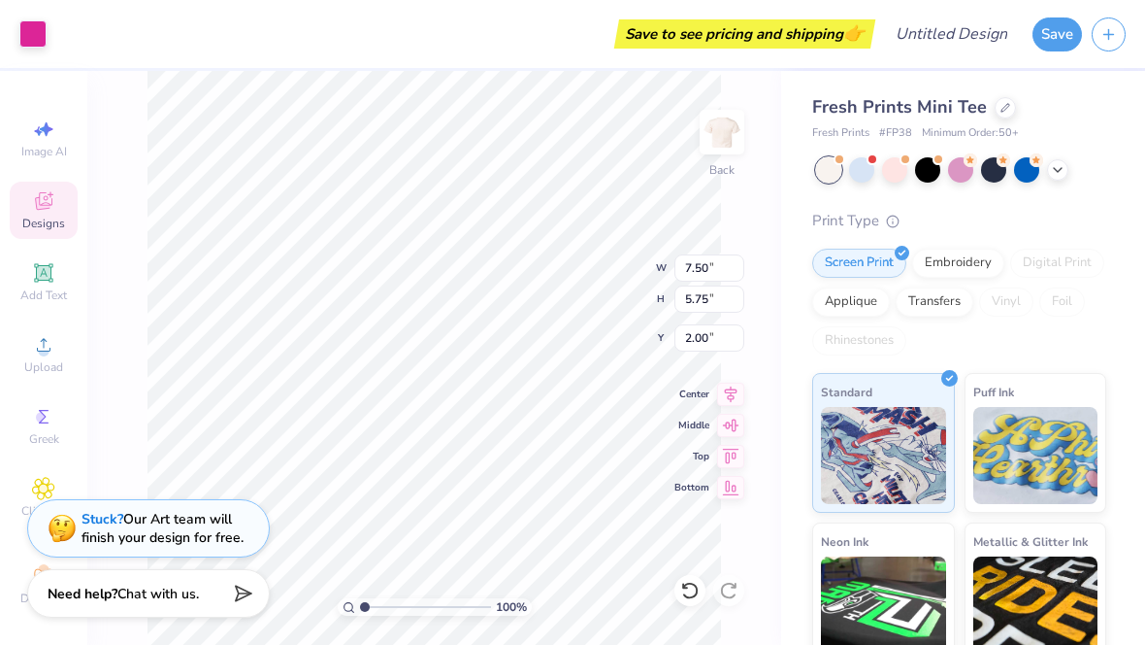
type input "4.20"
type input "2.43"
type input "3.93"
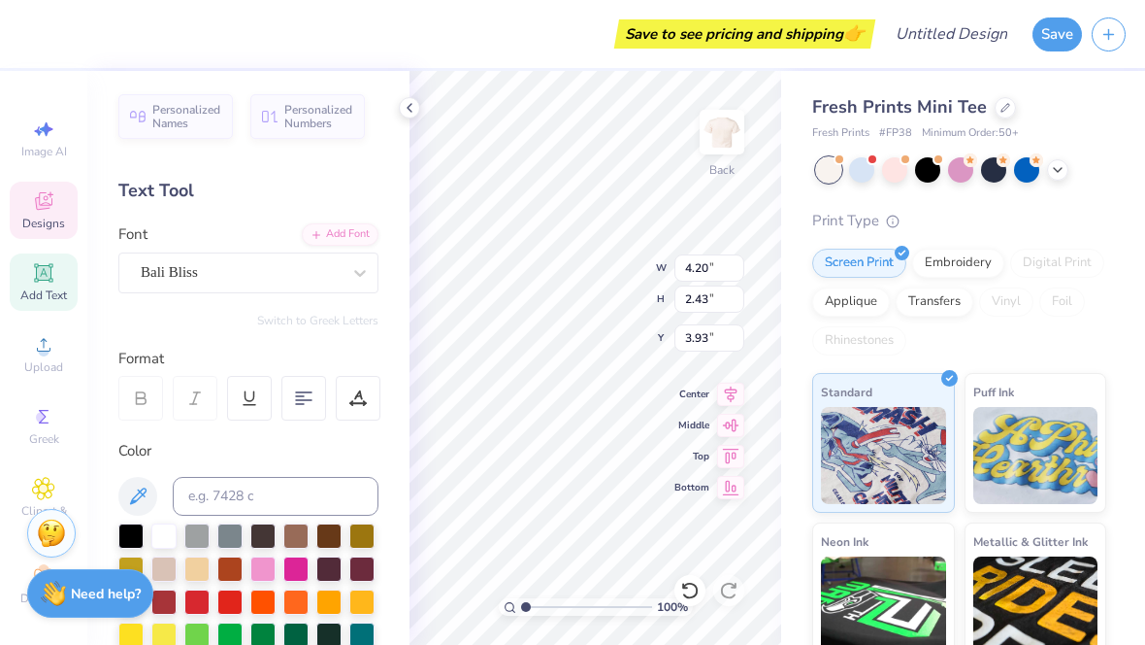
type textarea "i"
type textarea "c"
type textarea "Council"
type input "5.86"
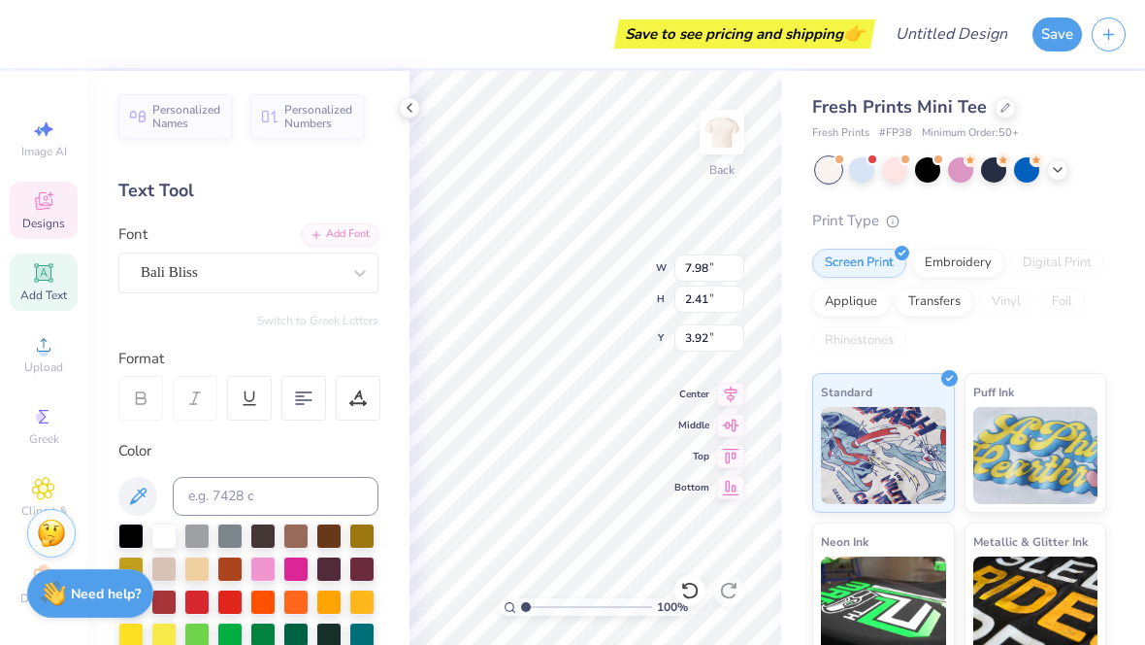
type input "1.77"
type input "4.22"
type input "4.99"
type input "1.50"
type input "4.28"
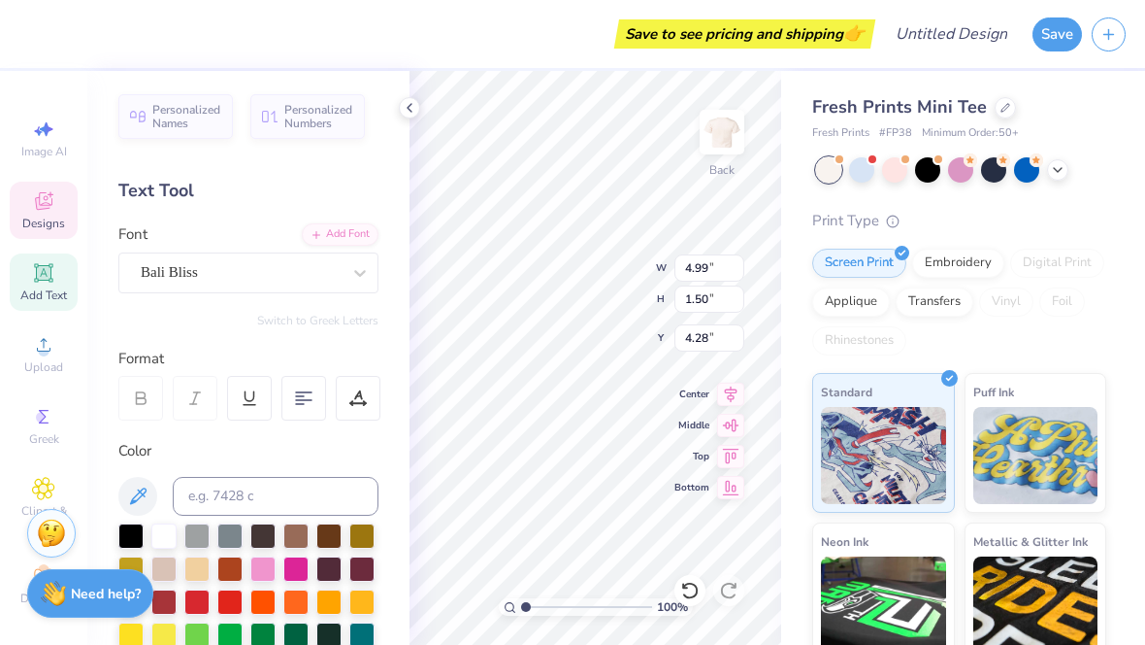
type input "5.92"
type input "2.33"
type input "2.00"
type input "4.58"
type input "1.80"
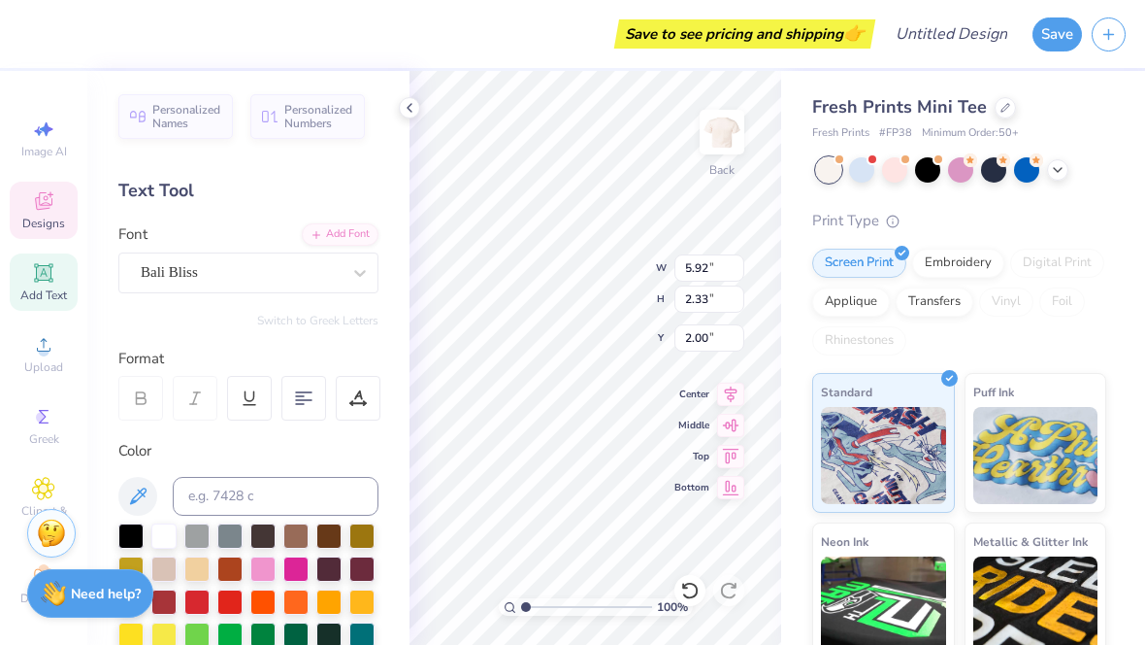
type input "1.94"
type textarea "A"
type textarea "Studentt"
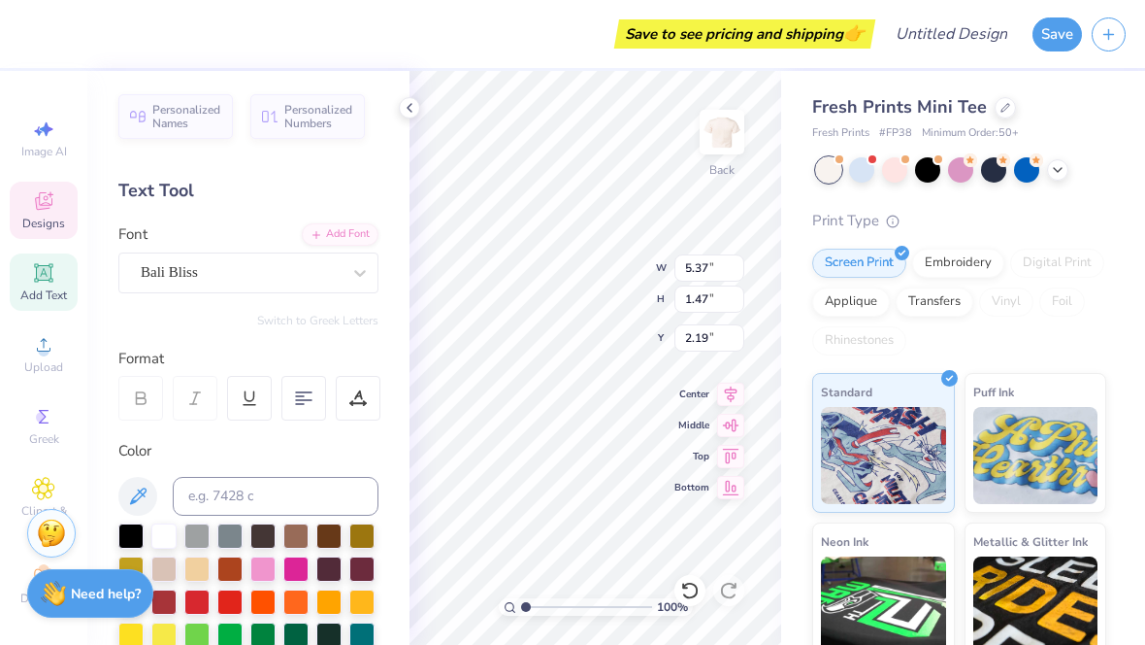
scroll to position [0, 3]
type textarea "Student"
type input "2.81"
type input "4.13"
type input "1.23"
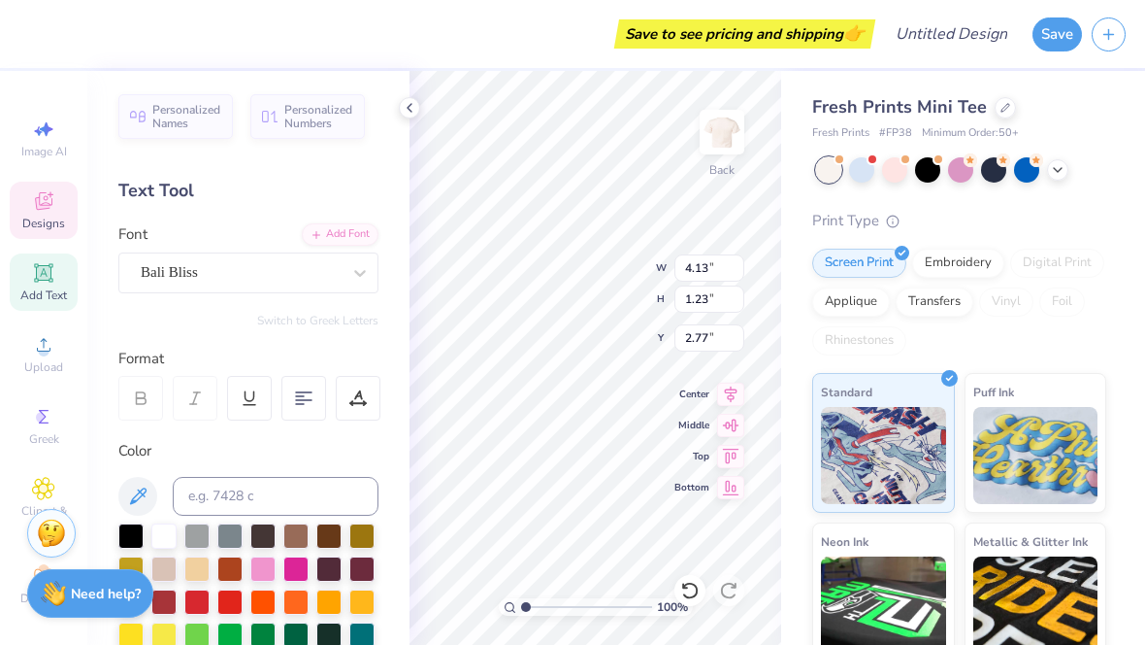
type input "3.00"
type input "4.13"
type input "1.25"
type input "4.28"
type input "1.23"
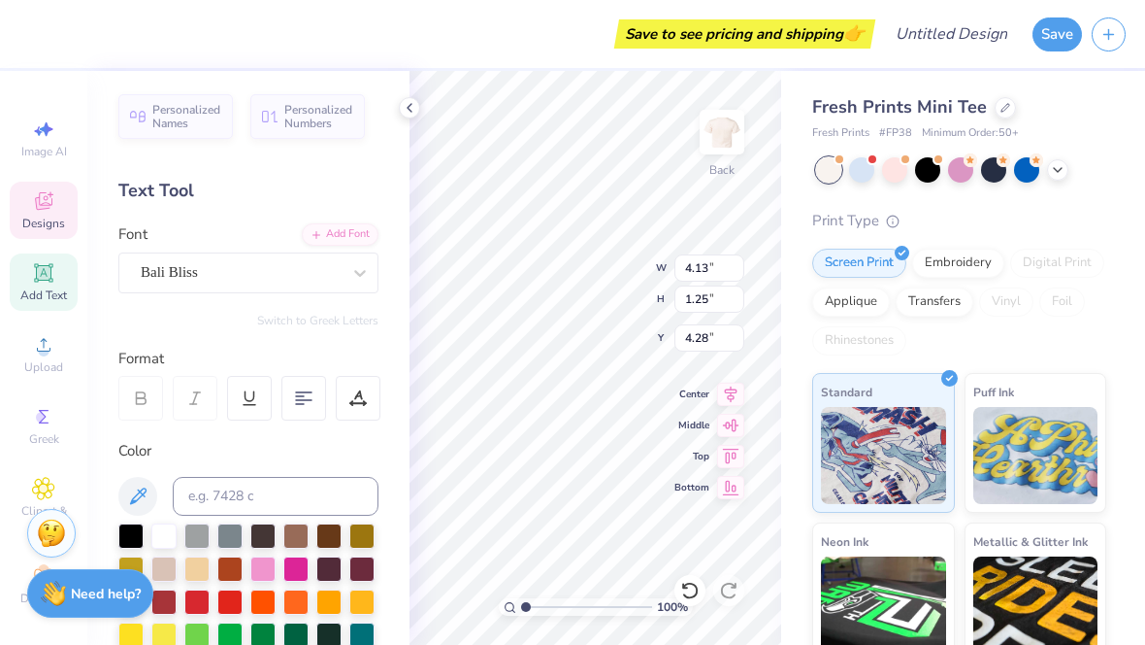
type input "3.00"
type input "4.12"
type input "1.28"
type input "2.99"
type input "3.00"
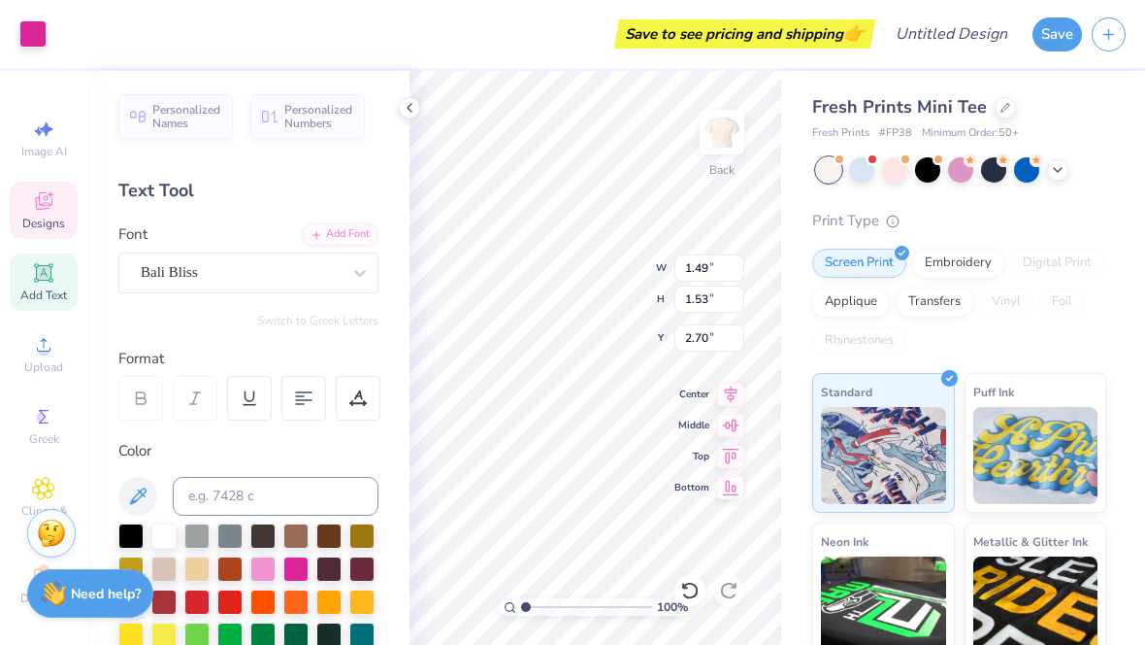
type input "4.12"
type input "1.28"
type input "3.00"
type input "4.14"
type input "1.22"
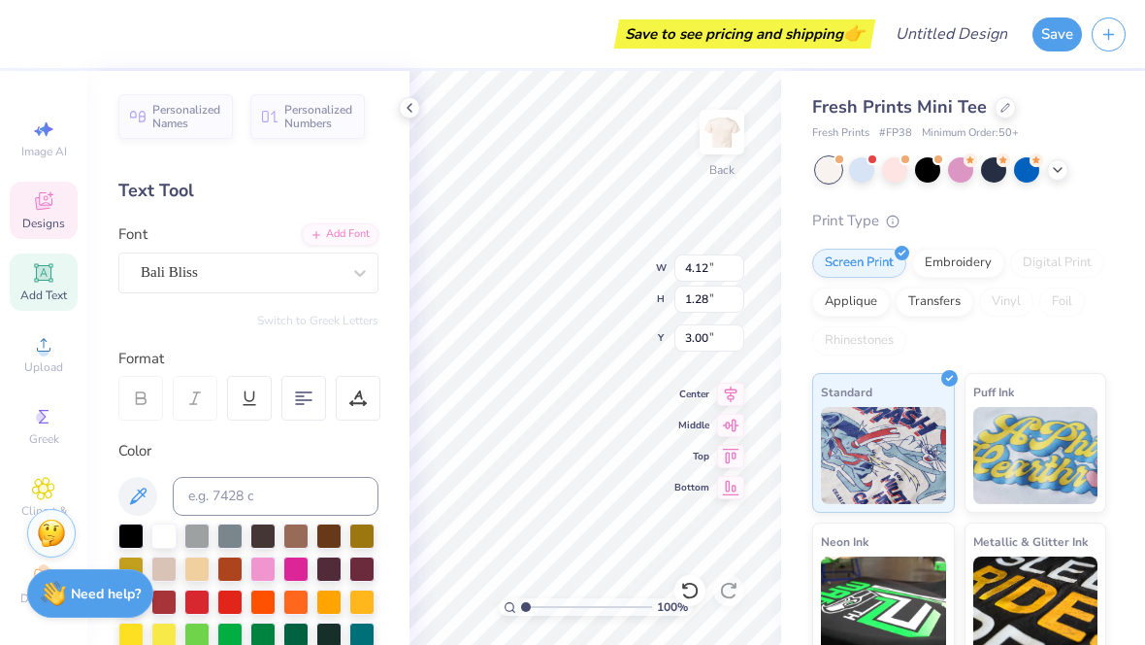
type input "2.98"
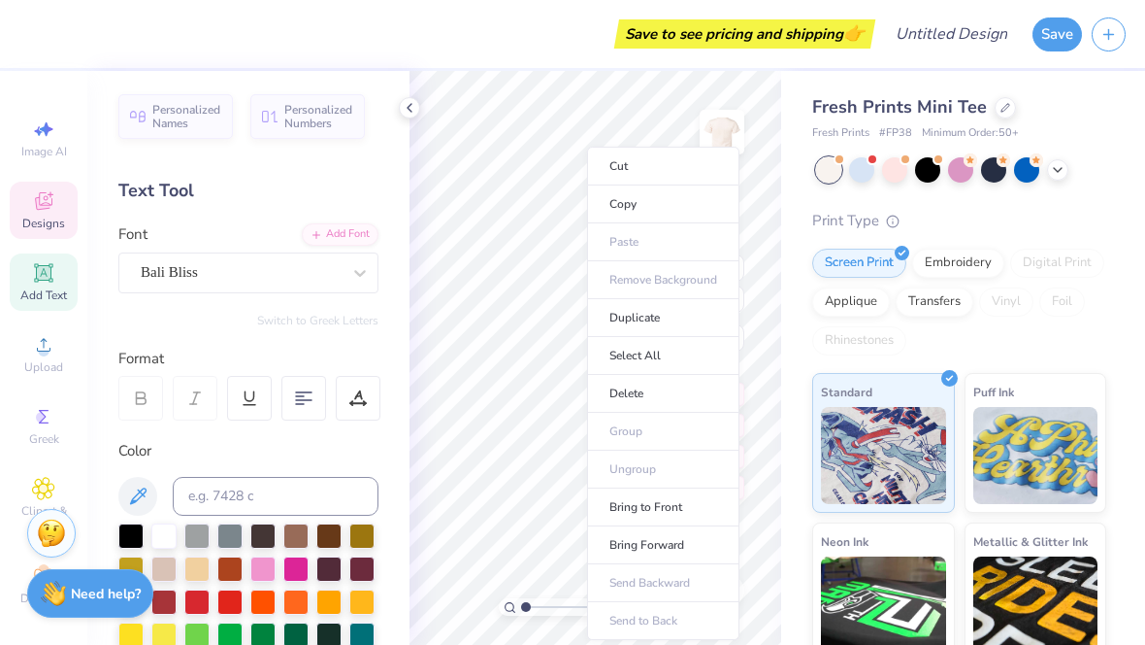
type input "4.13"
type input "1.25"
type input "3.01"
click at [625, 490] on li "Bring to Front" at bounding box center [663, 507] width 152 height 38
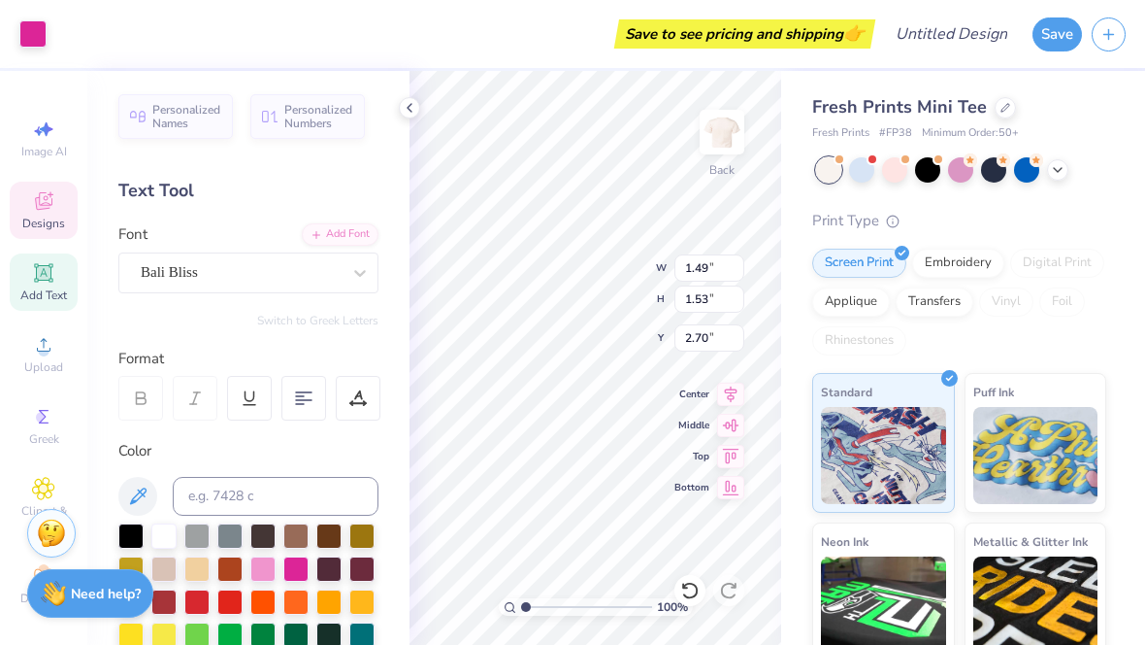
type input "2.75"
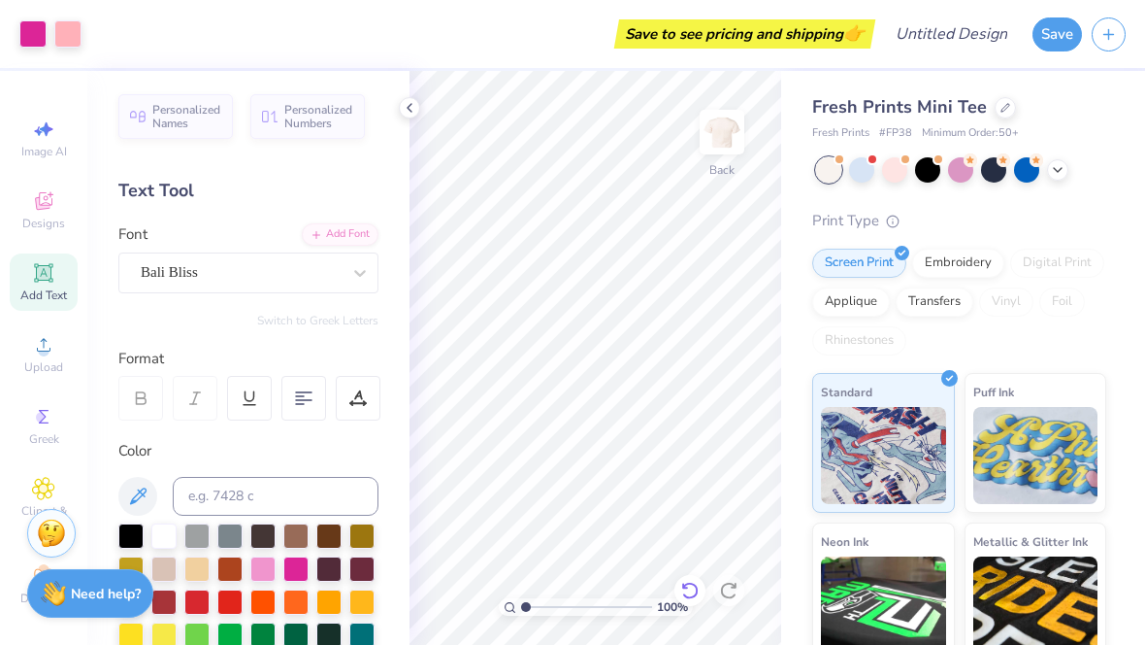
click at [689, 589] on icon at bounding box center [689, 590] width 19 height 19
click at [688, 597] on icon at bounding box center [689, 589] width 17 height 17
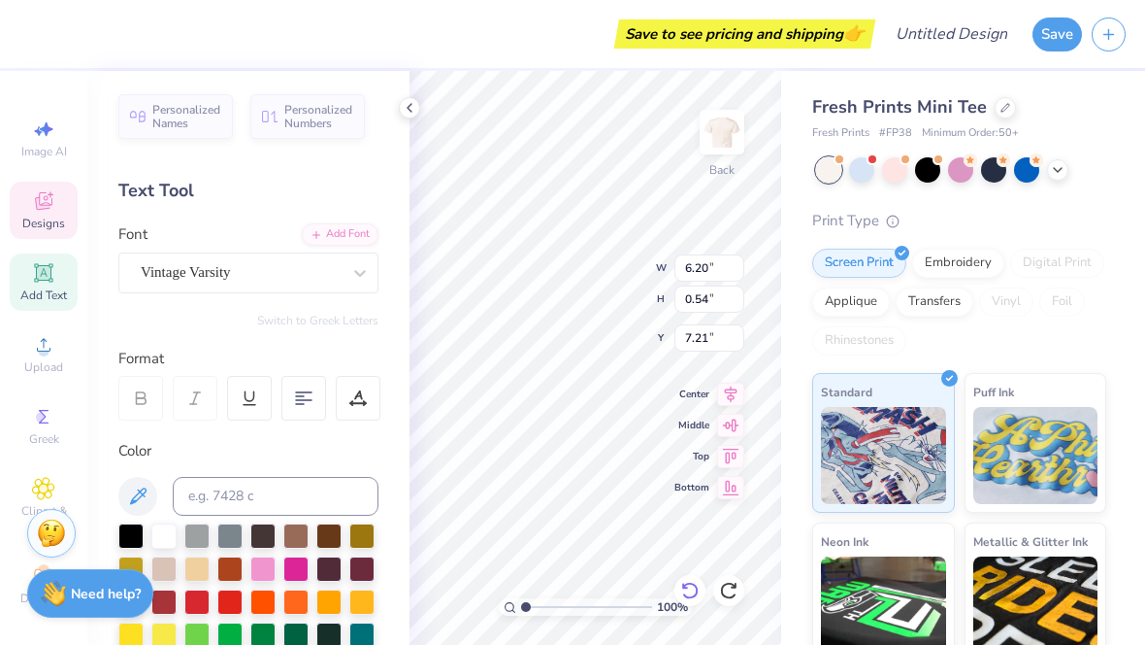
scroll to position [1, 0]
type textarea "B"
type textarea "notre dame"
type input "6.58"
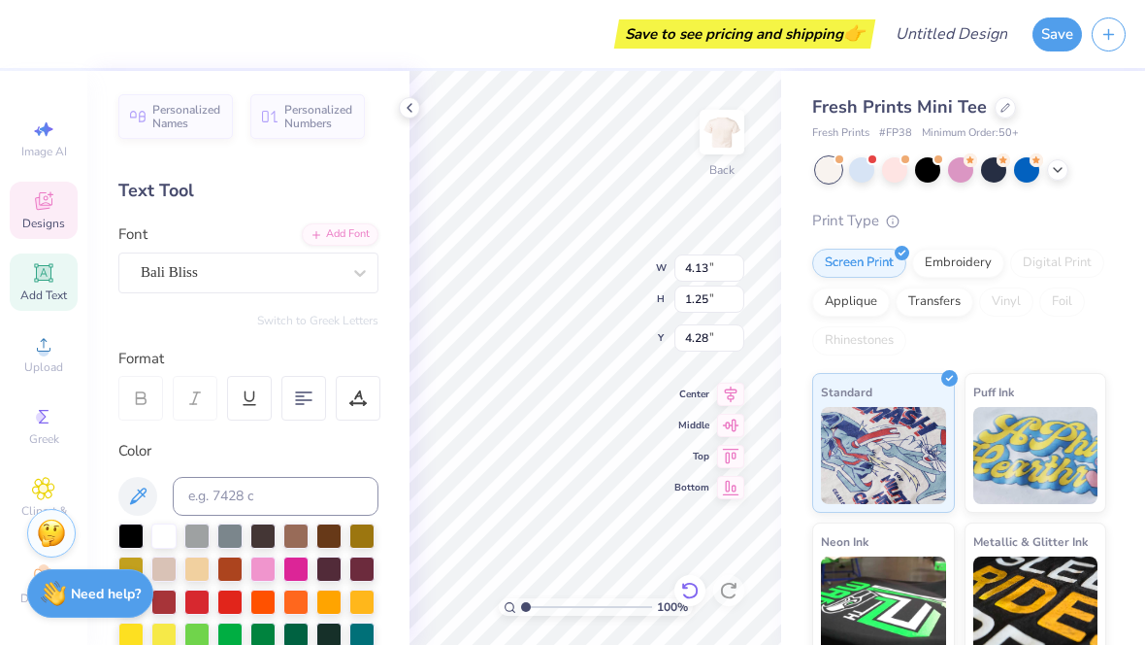
type input "4.14"
type input "1.10"
type input "4.31"
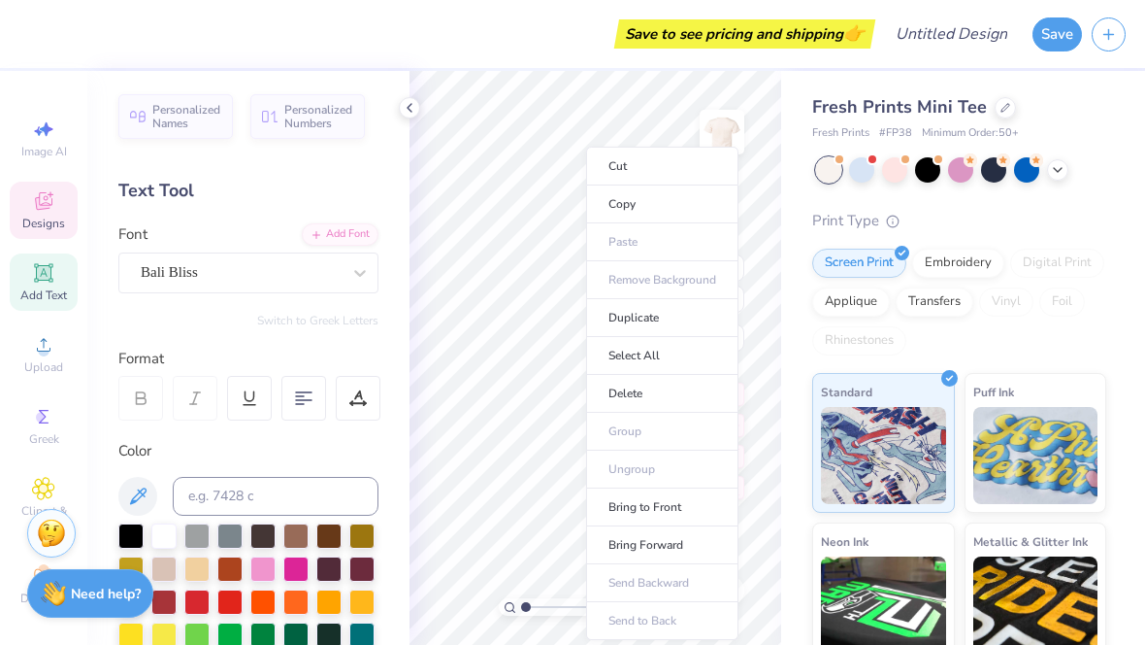
type input "4.15"
type input "1.21"
type input "2.95"
click at [637, 511] on li "Bring to Front" at bounding box center [662, 507] width 152 height 38
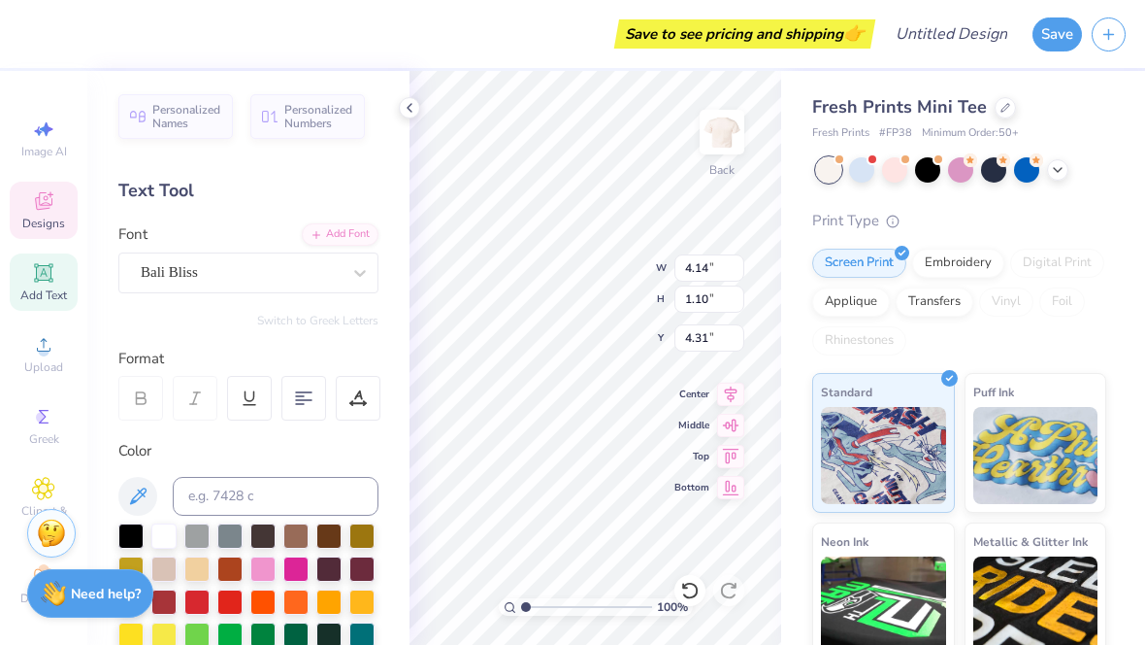
type input "1.08"
type input "4.35"
type input "4.28"
type input "4.15"
type input "1.21"
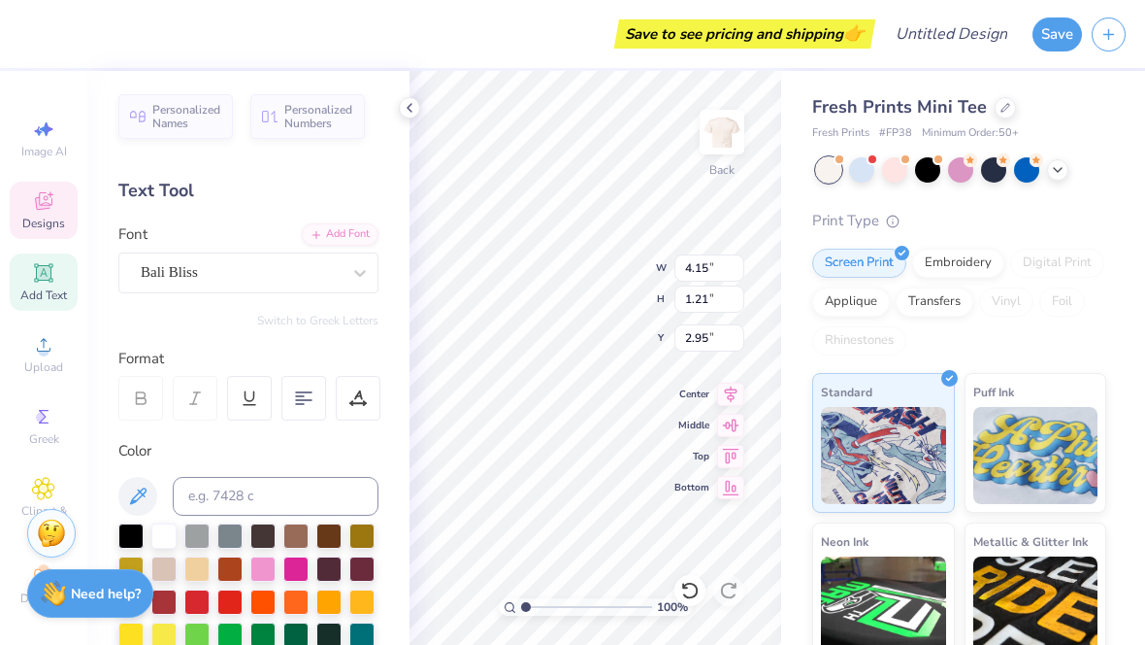
type input "3.00"
type input "2.03737276451775"
type input "0.88"
type input "2.03737276451775"
type input "2.70"
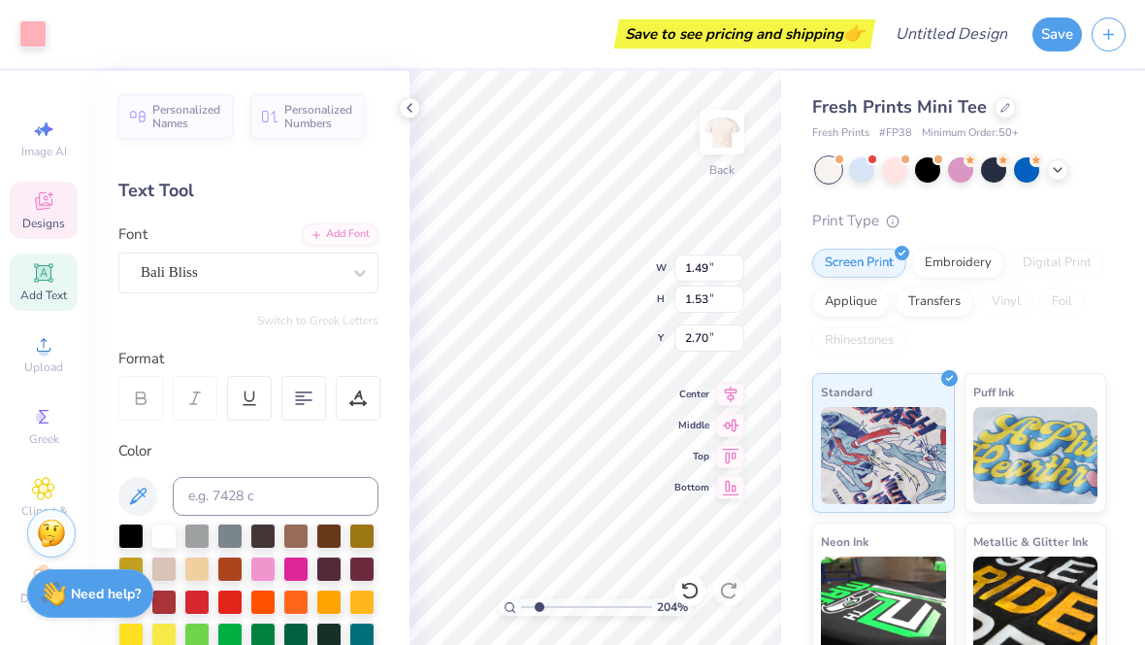
type input "2.03737276451775"
type input "2.53"
type input "2.03737276451775"
type input "2.53"
type input "2.03737276451775"
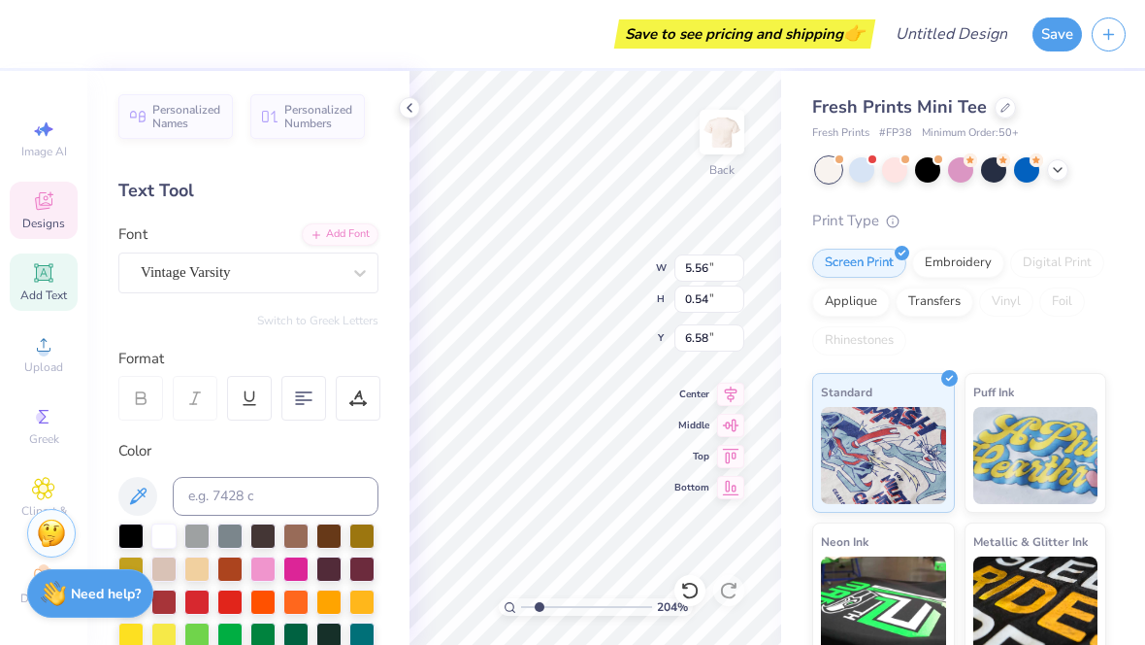
type input "6.18"
type input "2.03737276451775"
type input "6.48"
click at [415, 115] on icon at bounding box center [410, 108] width 16 height 16
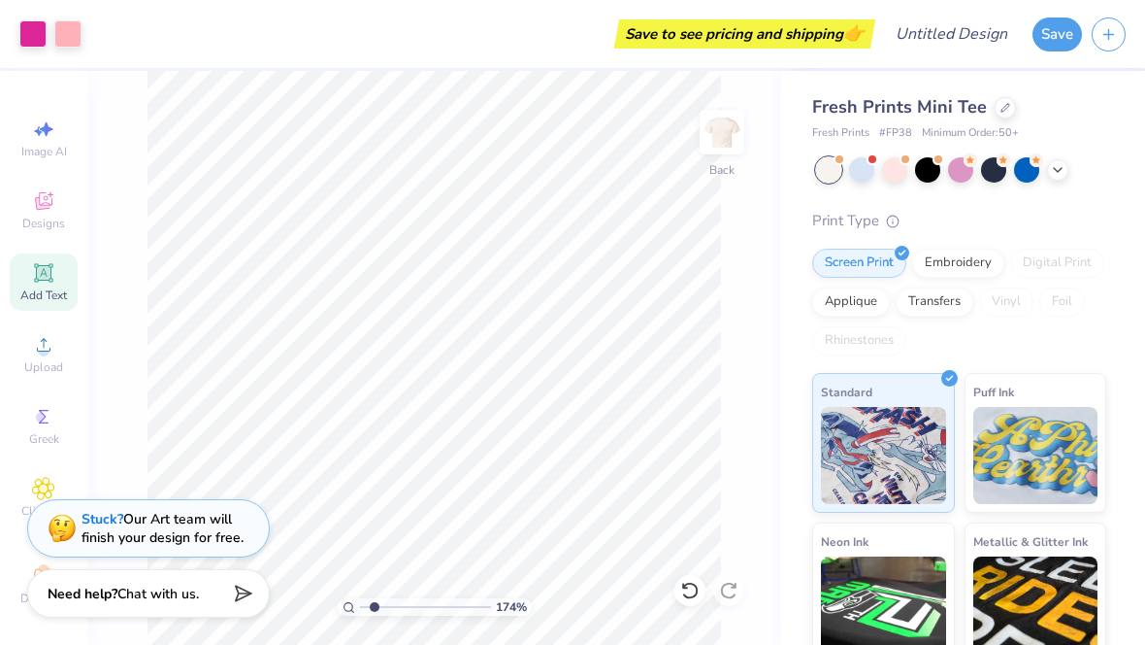
type input "1.73705538393322"
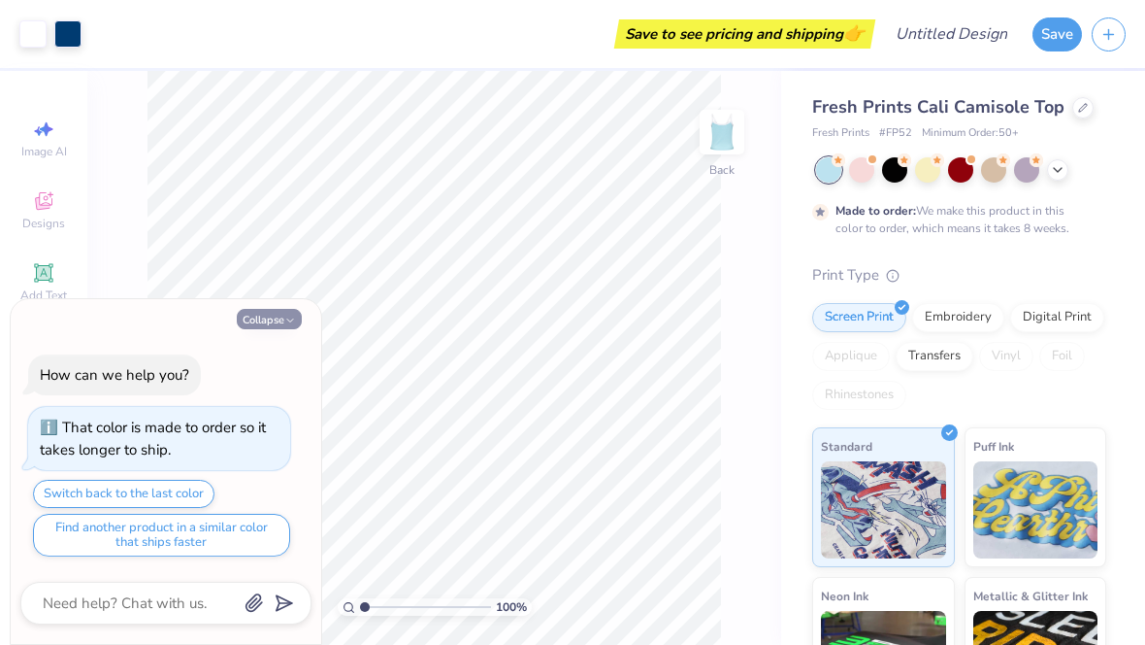
click at [248, 316] on button "Collapse" at bounding box center [269, 319] width 65 height 20
type textarea "x"
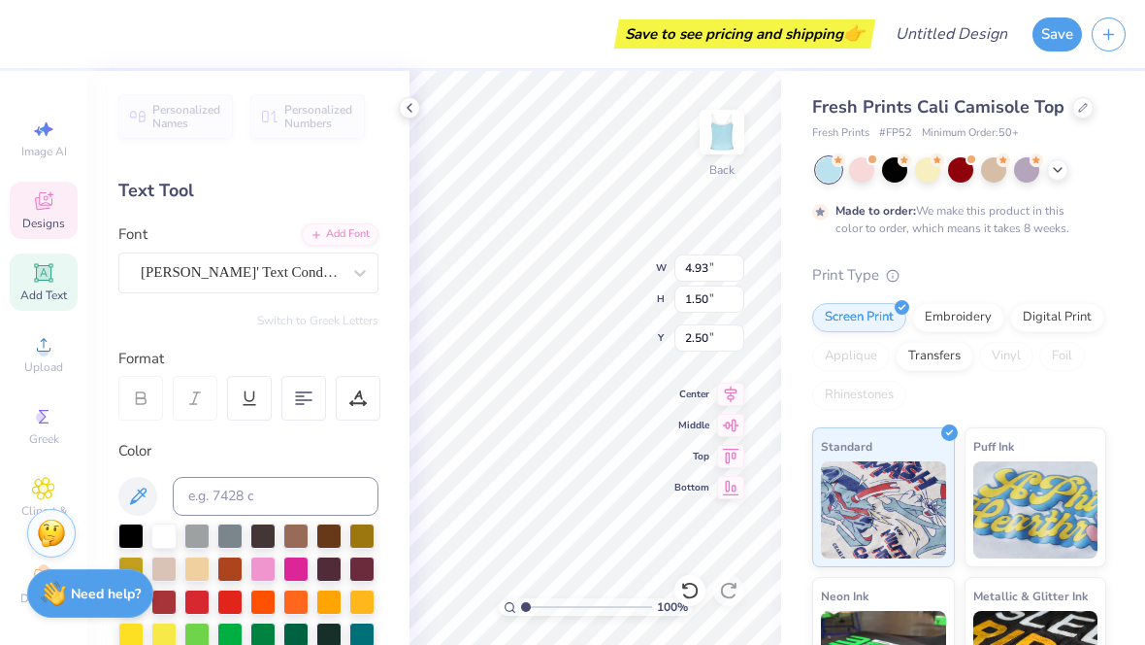
scroll to position [0, 6]
type textarea "Student Council"
type input "1.86976800053198"
type textarea "E"
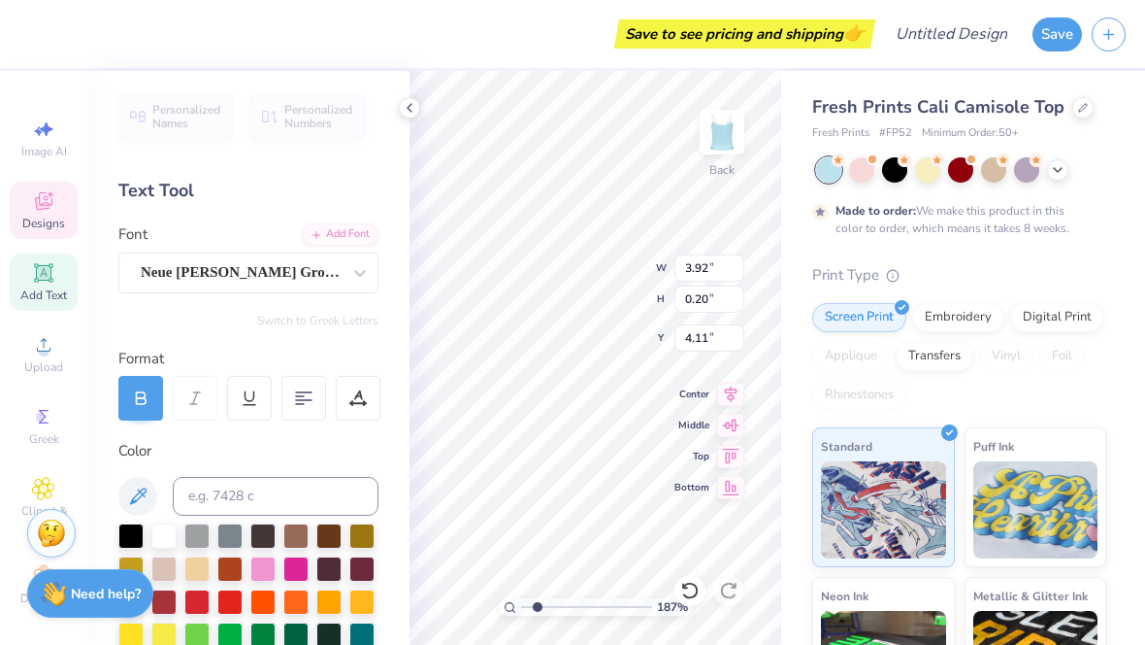
type textarea "n"
type textarea "NOTRE DAME 2025-2026"
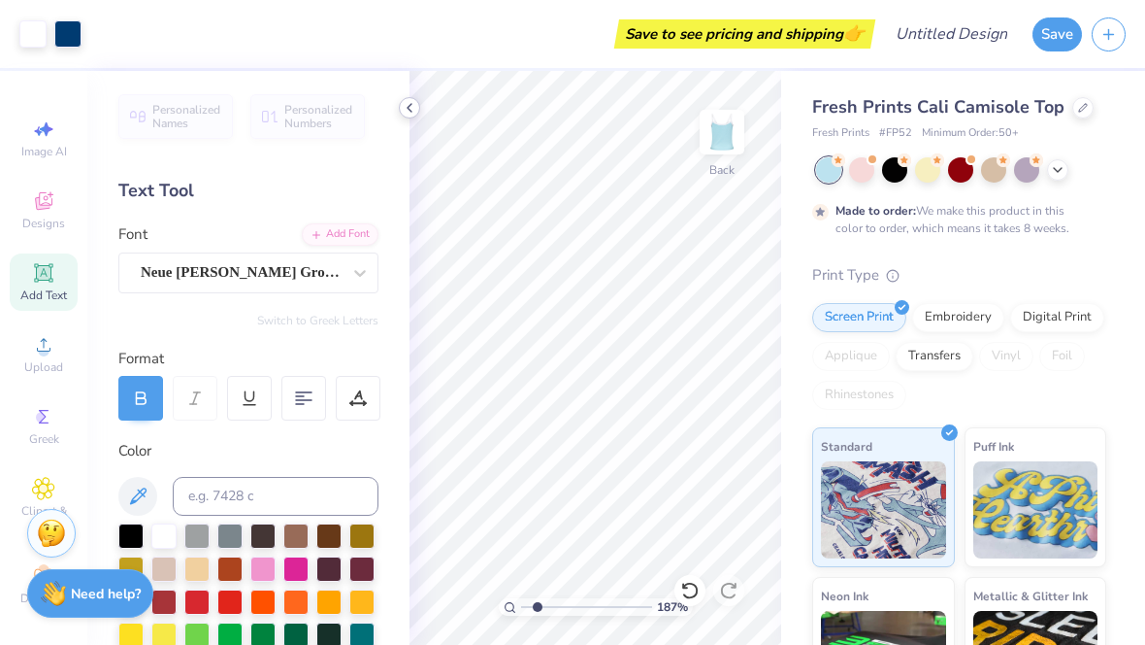
click at [415, 112] on icon at bounding box center [410, 108] width 16 height 16
click at [407, 115] on icon at bounding box center [410, 108] width 16 height 16
click at [408, 110] on icon at bounding box center [410, 108] width 16 height 16
click at [408, 104] on icon at bounding box center [410, 108] width 16 height 16
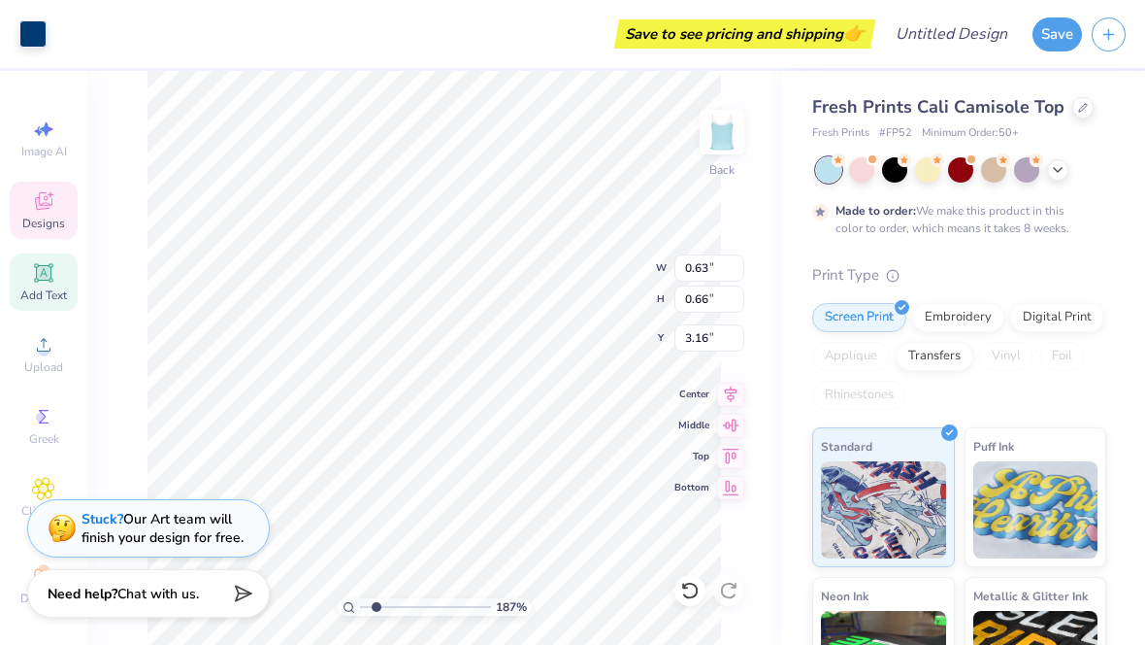
type input "1.86976800053198"
type input "0.19"
type input "0.20"
type input "3.62"
type input "5.63203531659207"
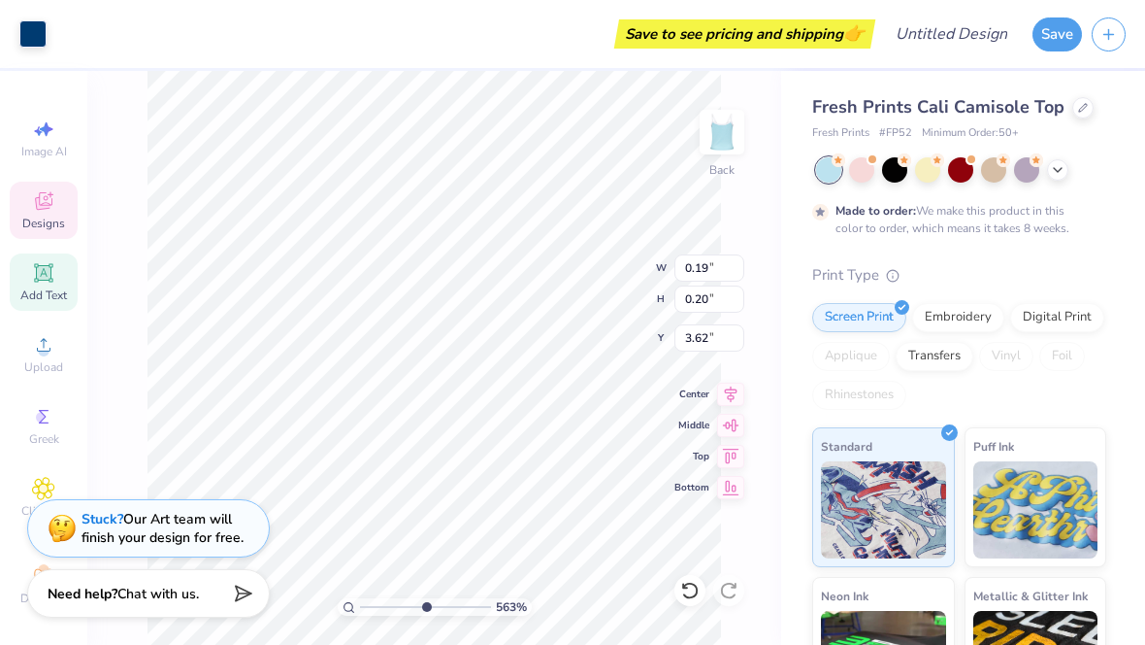
type input "0.46"
type input "0.48"
type input "3.34"
type input "2.07977452407226"
type input "0.69"
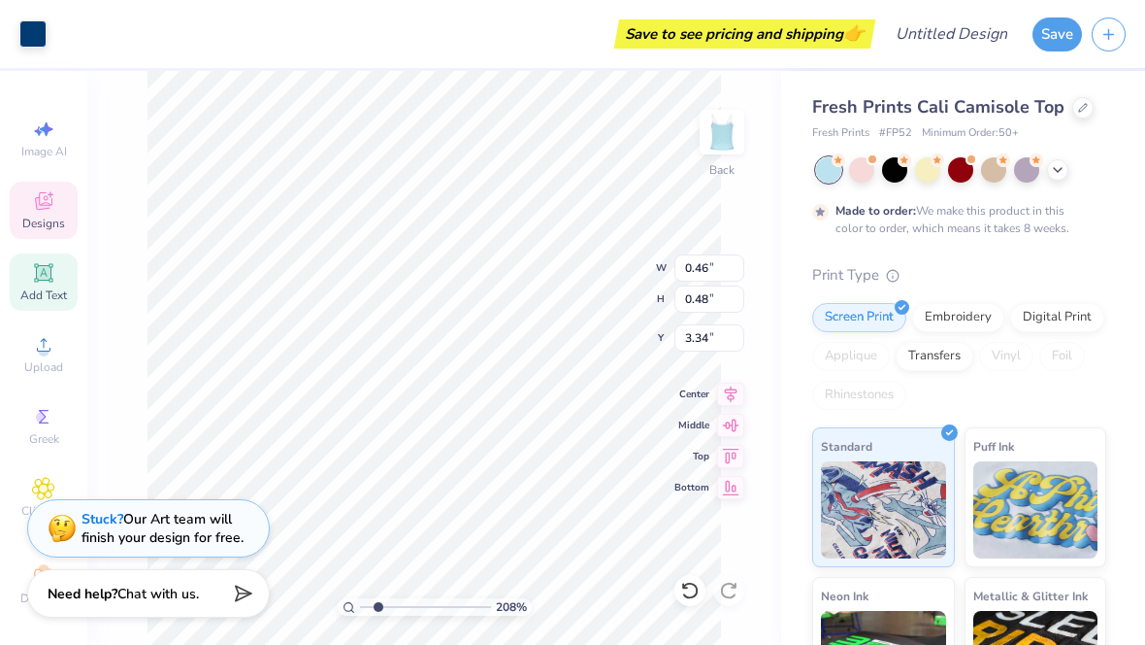
type input "0.73"
type input "3.09"
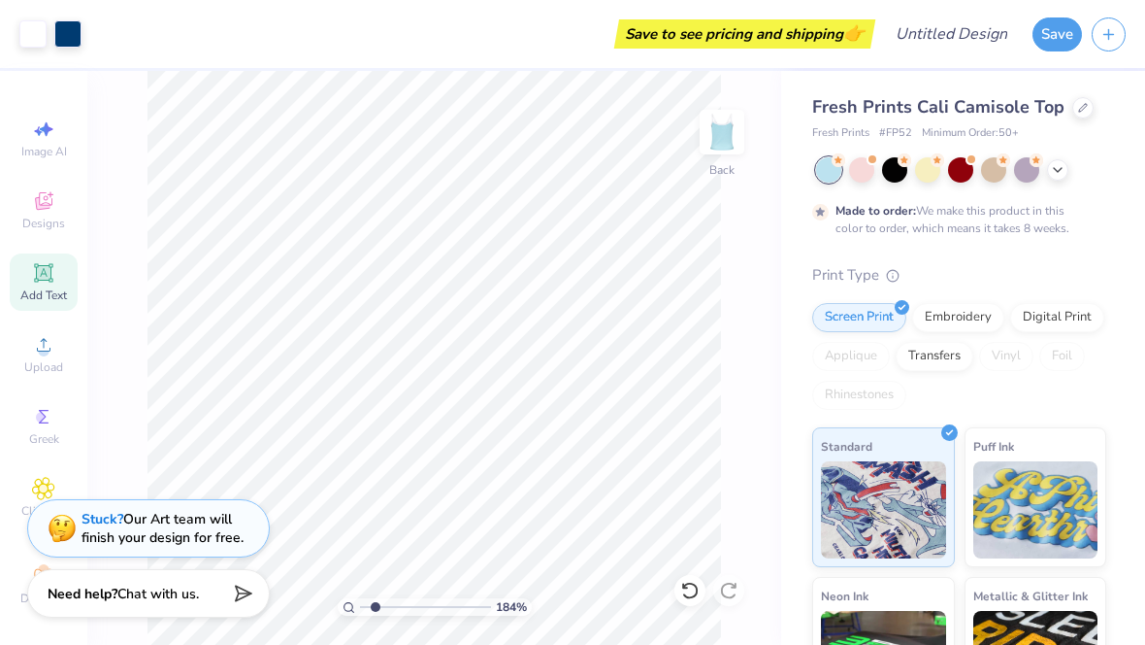
type input "1.79185304917448"
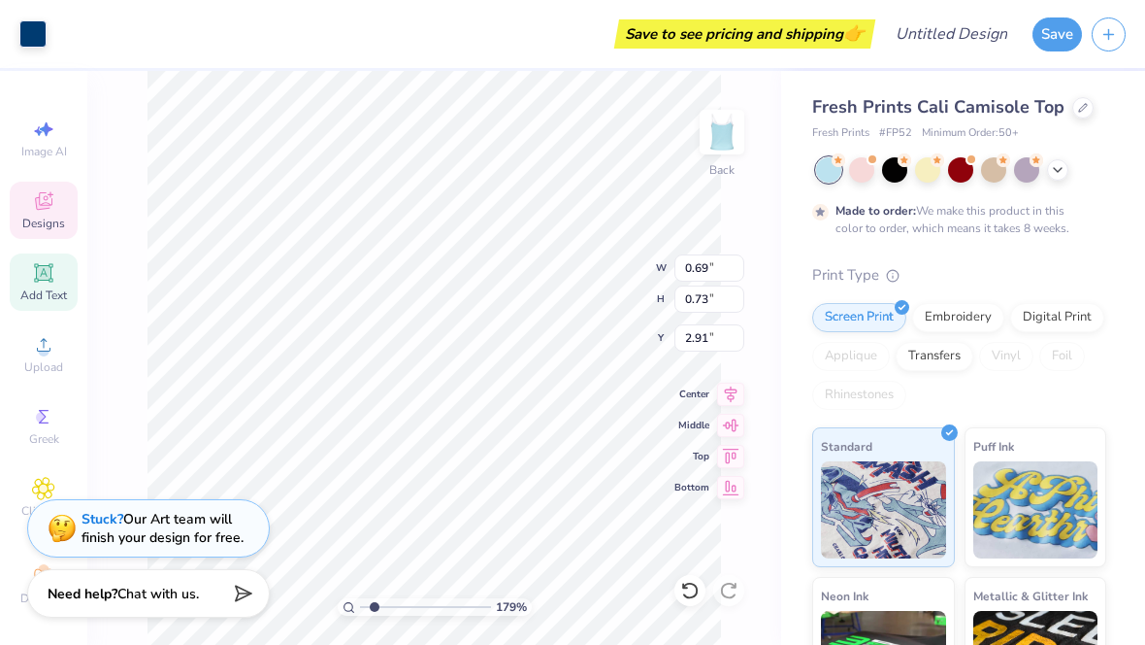
type input "2.82"
type input "3.55"
type input "0.53"
type input "0.56"
type input "0.67"
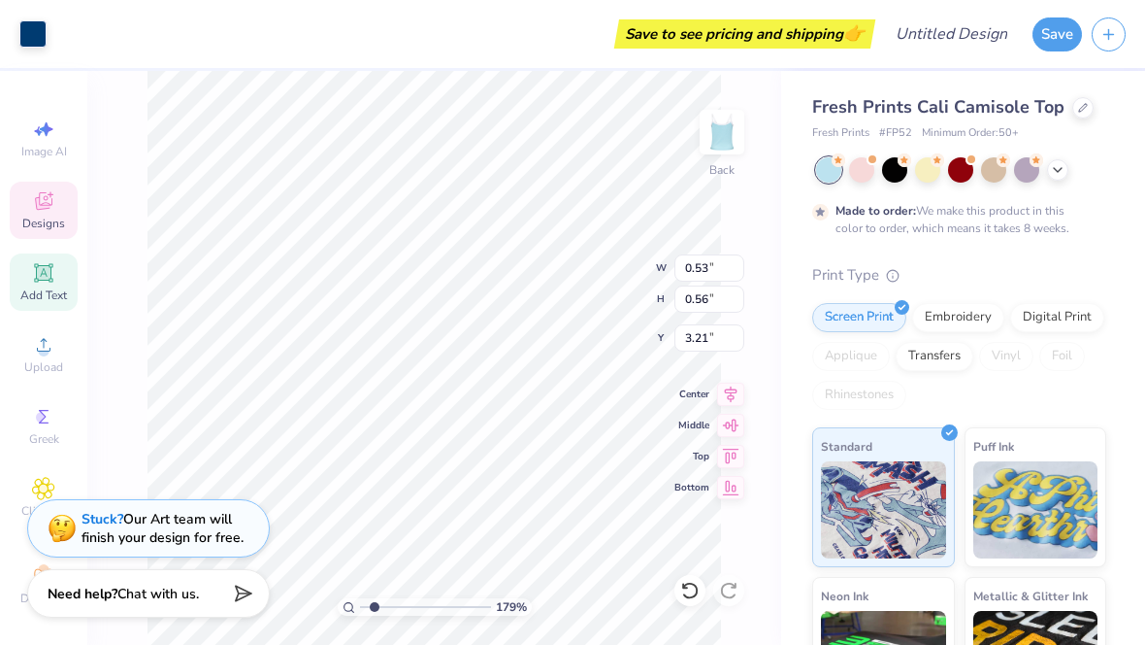
type input "0.71"
type input "2.30"
type input "0.65"
type input "2.66"
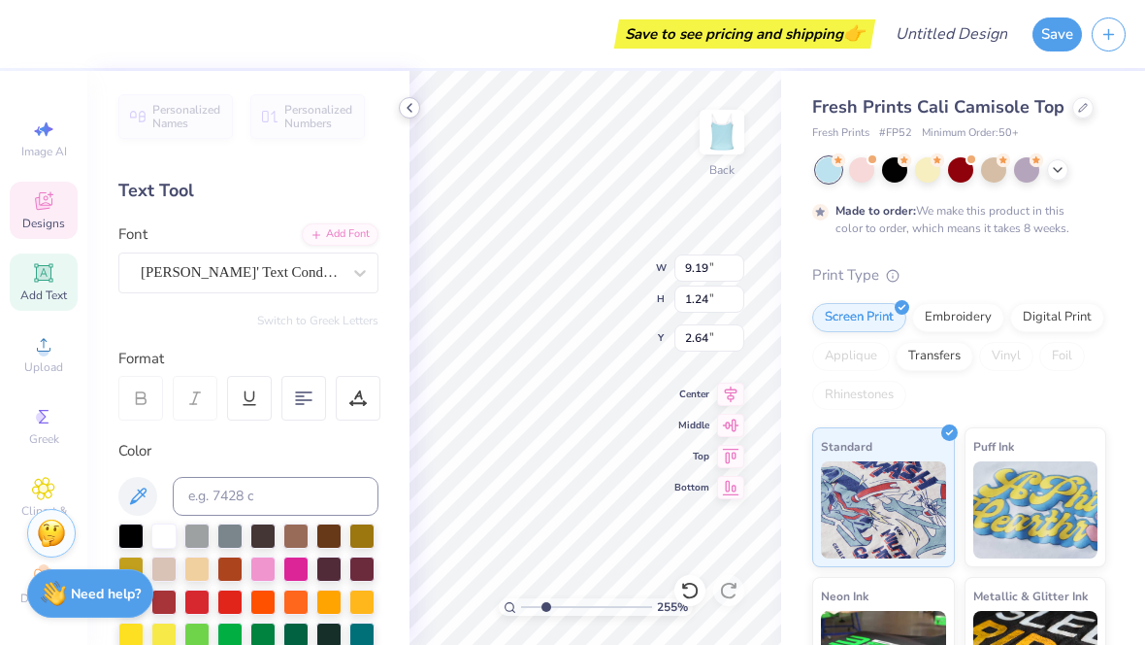
scroll to position [0, 3]
click at [594, 614] on input "range" at bounding box center [586, 606] width 131 height 17
type input "6.25"
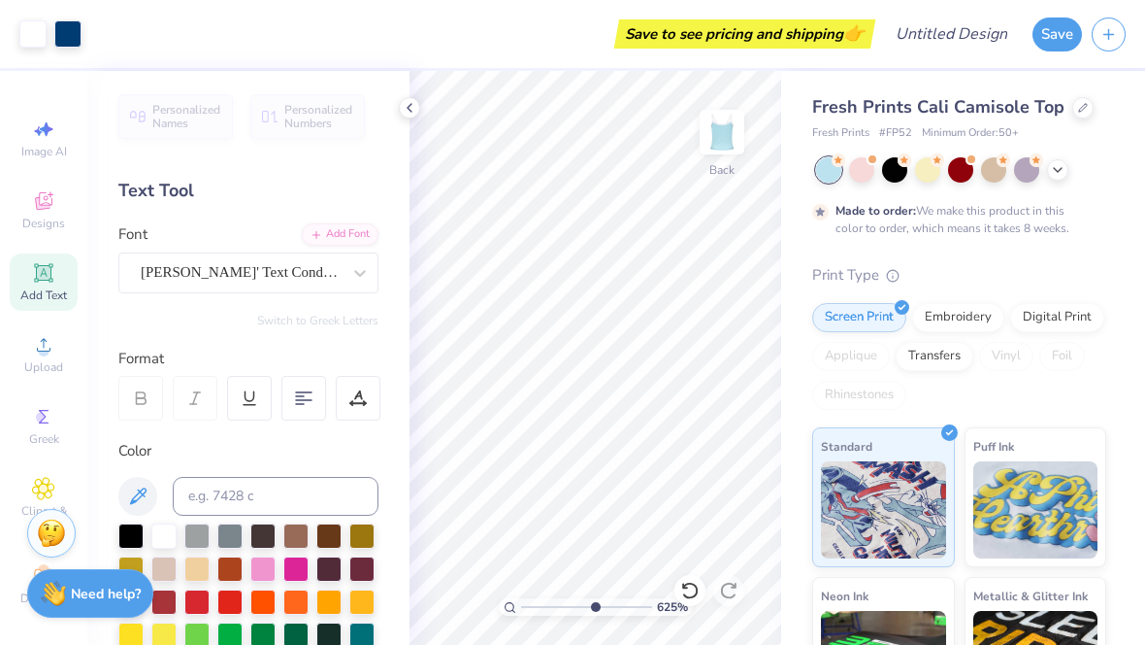
click at [387, 98] on div "Personalized Names Personalized Numbers Text Tool Add Font Font Ames' Text Cond…" at bounding box center [248, 358] width 322 height 574
click at [387, 97] on div "Personalized Names Personalized Numbers Text Tool Add Font Font Ames' Text Cond…" at bounding box center [248, 358] width 322 height 574
click at [400, 106] on div at bounding box center [409, 107] width 21 height 21
